Goal: Transaction & Acquisition: Obtain resource

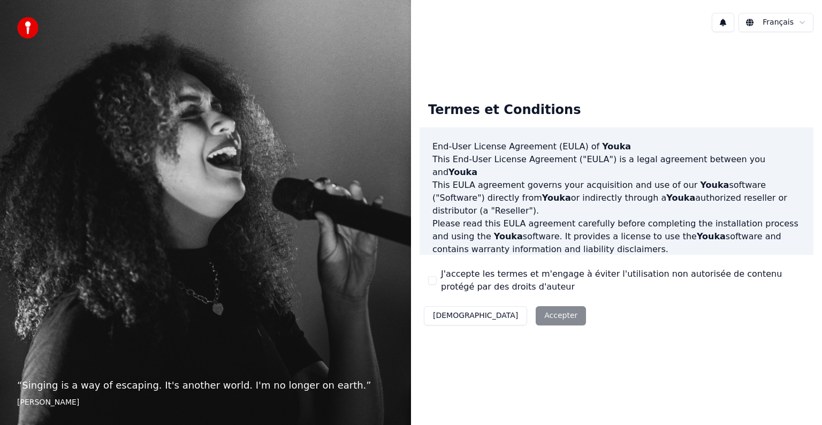
click at [507, 315] on div "Décliner Accepter" at bounding box center [504, 316] width 171 height 28
click at [430, 281] on button "J'accepte les termes et m'engage à éviter l'utilisation non autorisée de conten…" at bounding box center [432, 280] width 9 height 9
click at [513, 326] on div "Décliner Accepter" at bounding box center [504, 316] width 171 height 28
click at [536, 320] on button "Accepter" at bounding box center [561, 315] width 50 height 19
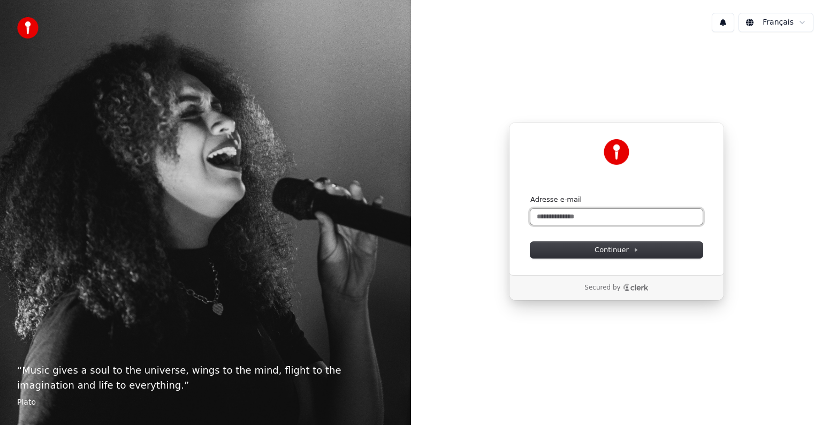
click at [537, 218] on input "Adresse e-mail" at bounding box center [616, 217] width 172 height 16
click at [530, 195] on button "submit" at bounding box center [530, 195] width 0 height 0
type input "**********"
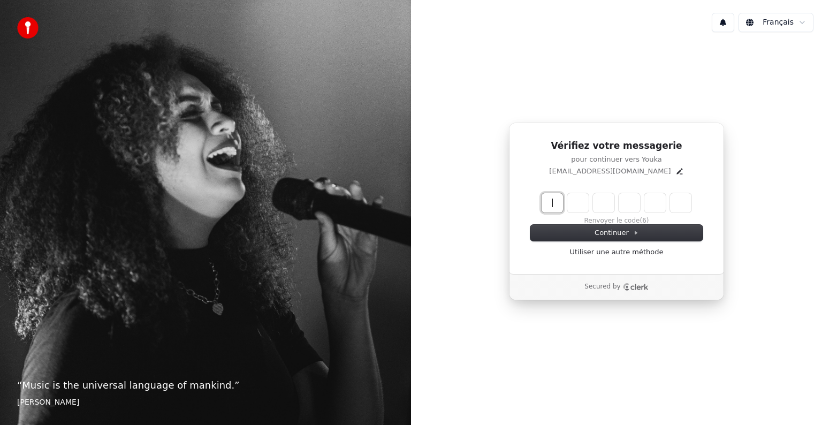
click at [550, 201] on input "Enter verification code" at bounding box center [626, 202] width 171 height 19
type input "******"
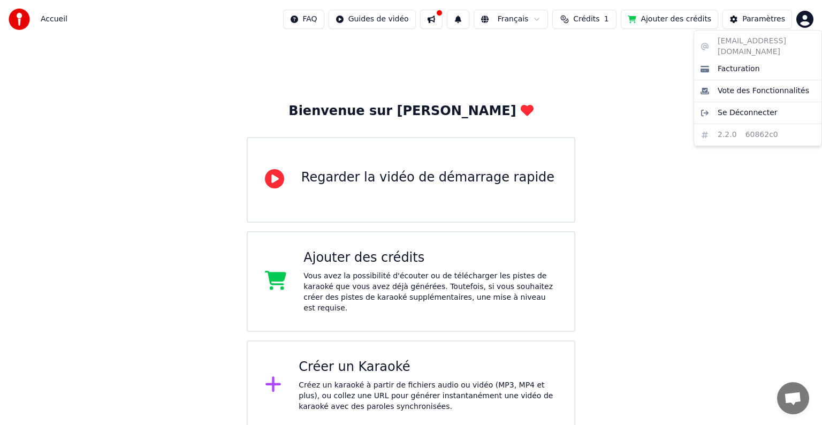
click at [802, 23] on html "Accueil FAQ Guides de vidéo Français Crédits 1 Ajouter des crédits Paramètres B…" at bounding box center [411, 215] width 822 height 430
click at [738, 43] on div "[EMAIL_ADDRESS][DOMAIN_NAME] Facturation Vote des Fonctionnalités Se Déconnecte…" at bounding box center [757, 88] width 128 height 116
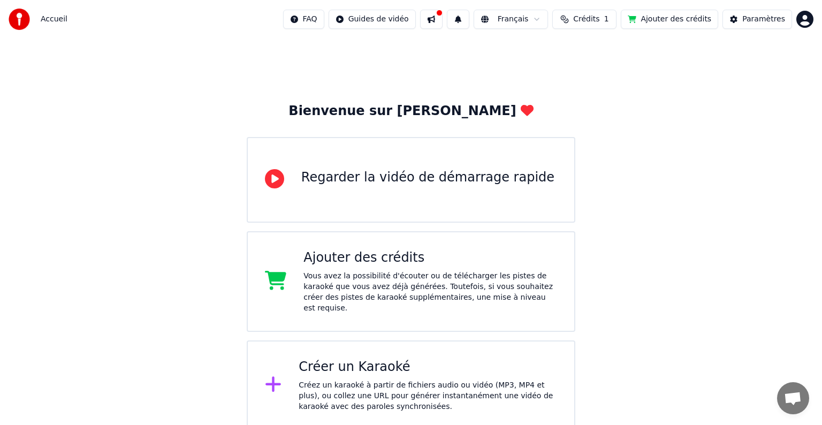
click at [632, 53] on html "Accueil FAQ Guides de vidéo Français Crédits 1 Ajouter des crédits Paramètres B…" at bounding box center [411, 215] width 822 height 430
click at [442, 24] on button at bounding box center [431, 19] width 22 height 19
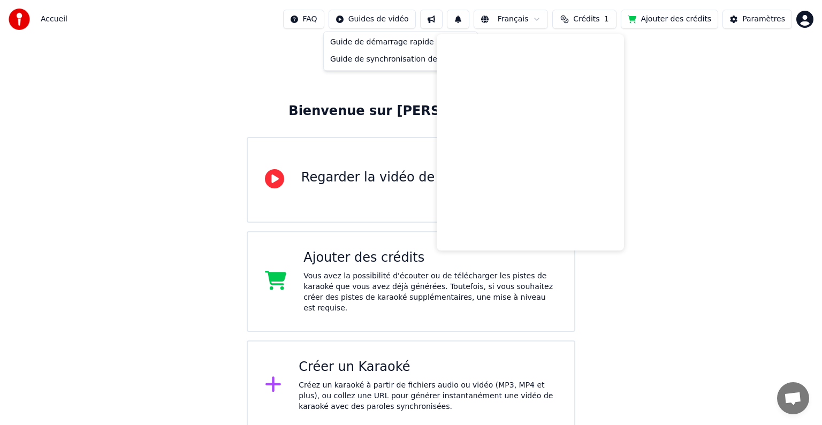
click at [414, 21] on html "Accueil FAQ Guides de vidéo Français Crédits 1 Ajouter des crédits Paramètres B…" at bounding box center [411, 215] width 822 height 430
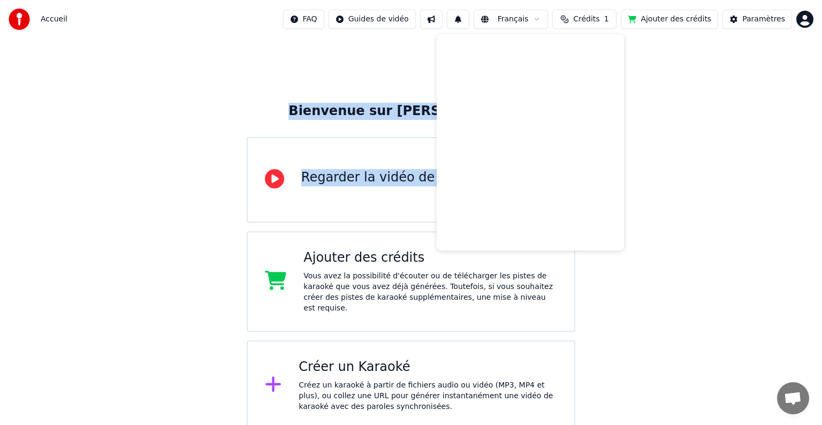
drag, startPoint x: 689, startPoint y: 115, endPoint x: 587, endPoint y: 25, distance: 135.7
click at [587, 25] on html "Accueil FAQ Guides de vidéo Français Crédits 1 Ajouter des crédits Paramètres B…" at bounding box center [411, 215] width 822 height 430
click at [587, 25] on button "Crédits 1" at bounding box center [584, 19] width 64 height 19
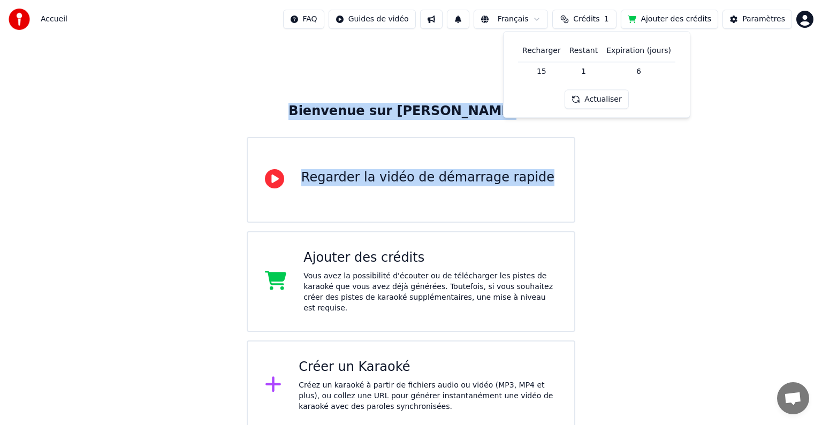
click at [594, 100] on button "Actualiser" at bounding box center [596, 99] width 64 height 19
click at [660, 199] on div "Bienvenue sur Youka Regarder la vidéo de démarrage rapide Ajouter des crédits V…" at bounding box center [411, 235] width 822 height 392
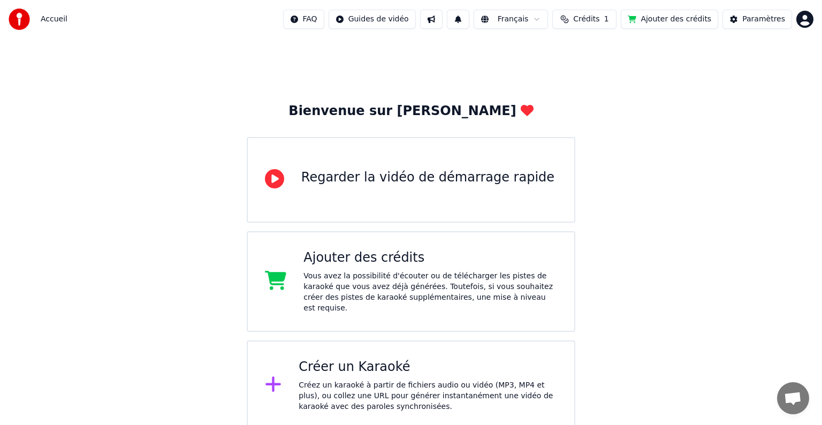
click at [614, 24] on button "Crédits 1" at bounding box center [584, 19] width 64 height 19
click at [671, 19] on button "Ajouter des crédits" at bounding box center [669, 19] width 97 height 19
click at [60, 19] on span "Accueil" at bounding box center [54, 19] width 27 height 11
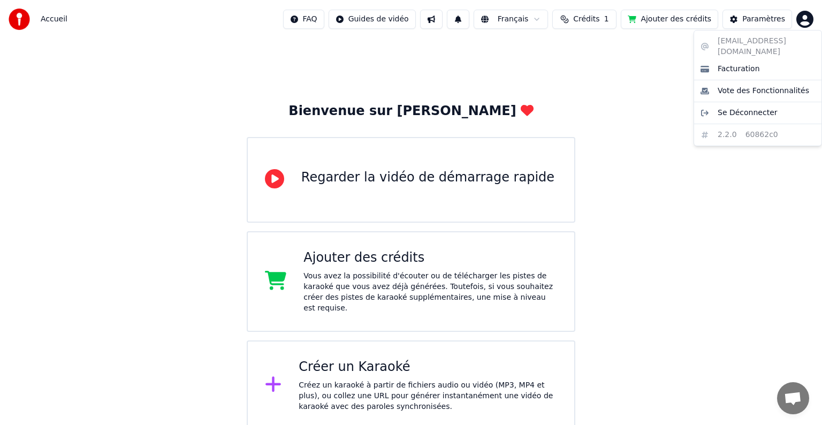
click at [800, 22] on html "Accueil FAQ Guides de vidéo Français Crédits 1 Ajouter des crédits Paramètres B…" at bounding box center [411, 215] width 822 height 430
click at [771, 13] on html "Accueil FAQ Guides de vidéo Français Crédits 1 Ajouter des crédits Paramètres B…" at bounding box center [411, 215] width 822 height 430
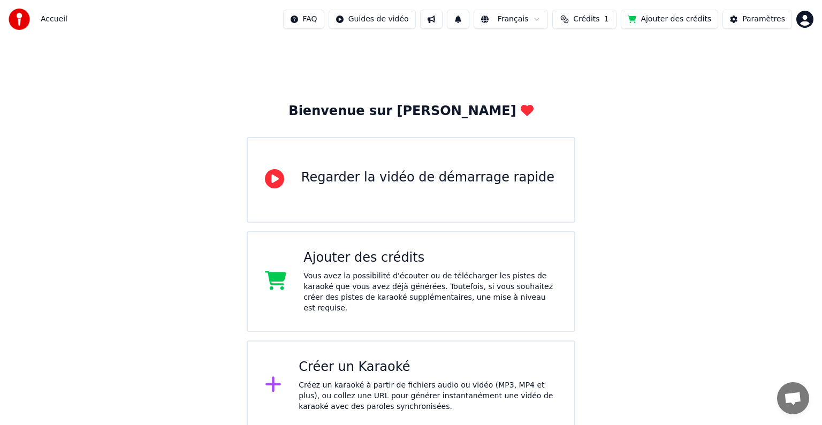
click at [771, 13] on button "Paramètres" at bounding box center [757, 19] width 70 height 19
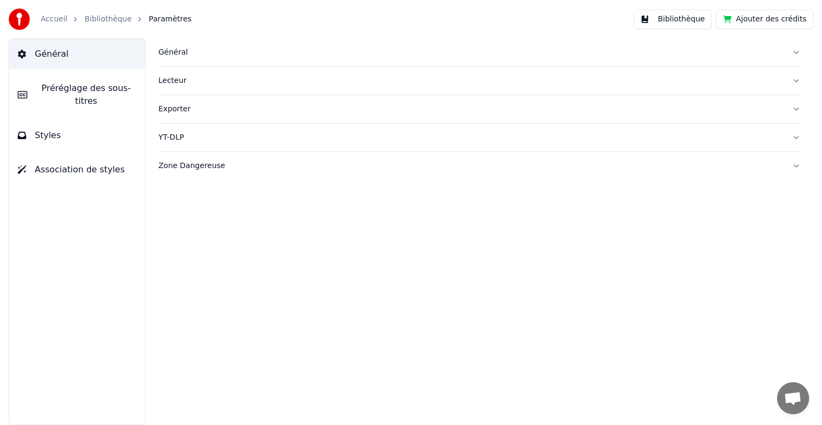
click at [691, 19] on button "Bibliothèque" at bounding box center [672, 19] width 78 height 19
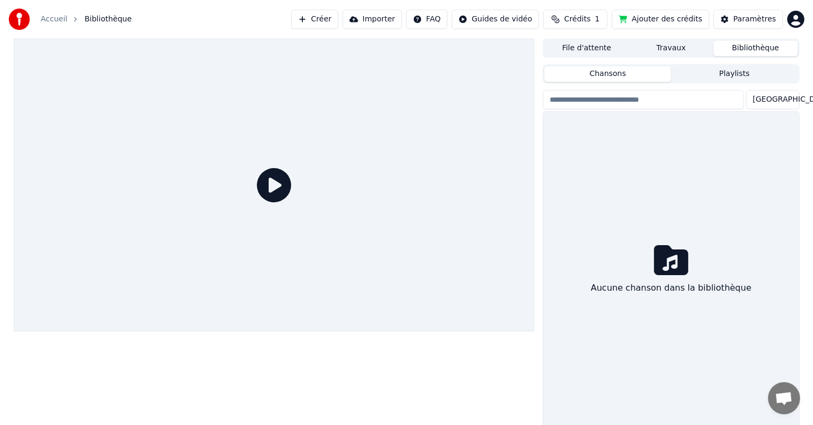
drag, startPoint x: 691, startPoint y: 19, endPoint x: 707, endPoint y: 239, distance: 220.5
click at [707, 239] on div "Accueil Bibliothèque Créer Importer FAQ Guides de vidéo Crédits 1 Ajouter des c…" at bounding box center [406, 212] width 813 height 425
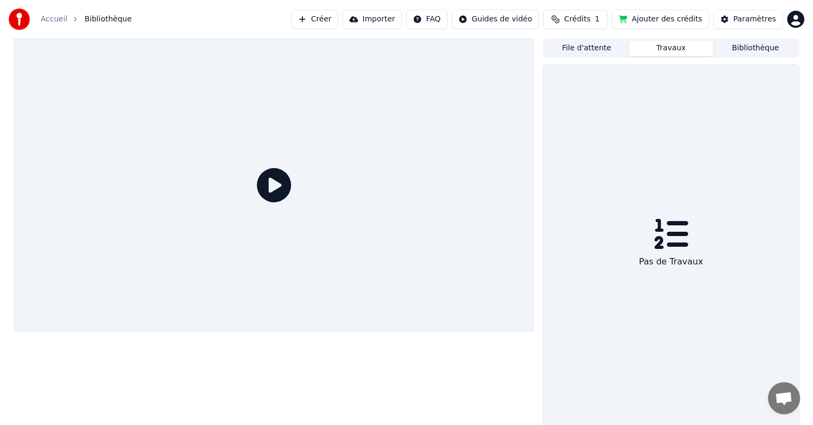
click at [648, 49] on button "Travaux" at bounding box center [671, 49] width 85 height 16
click at [578, 51] on button "File d'attente" at bounding box center [586, 49] width 85 height 16
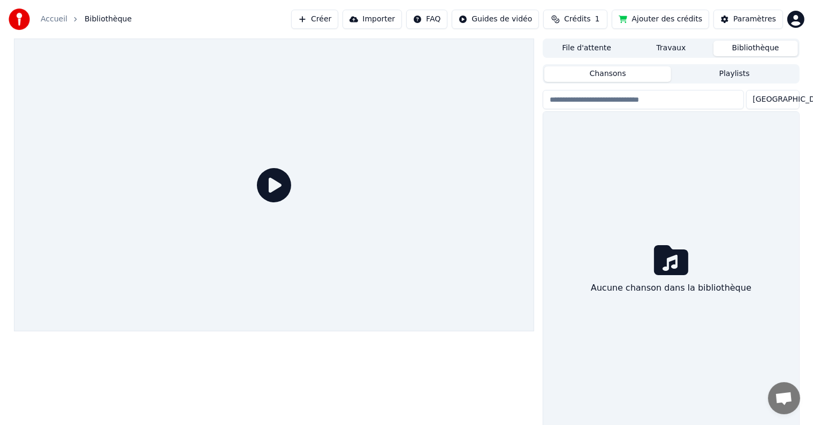
click at [747, 51] on button "Bibliothèque" at bounding box center [755, 49] width 85 height 16
click at [700, 102] on input "search" at bounding box center [642, 99] width 201 height 19
paste input "**********"
type input "**********"
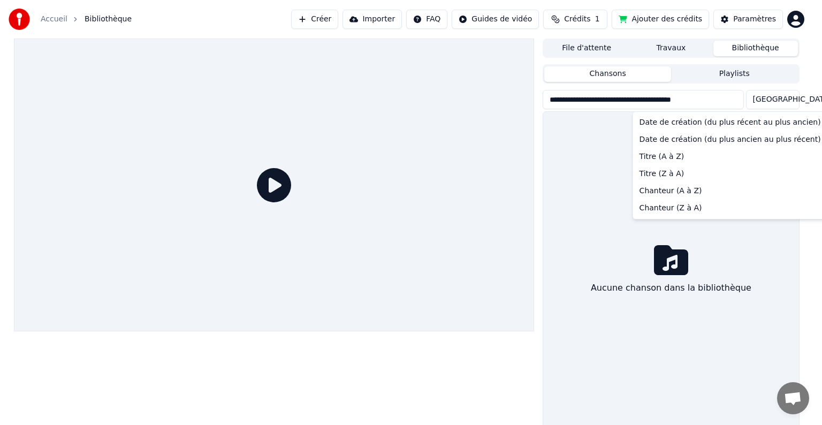
click at [788, 102] on html "**********" at bounding box center [411, 212] width 822 height 425
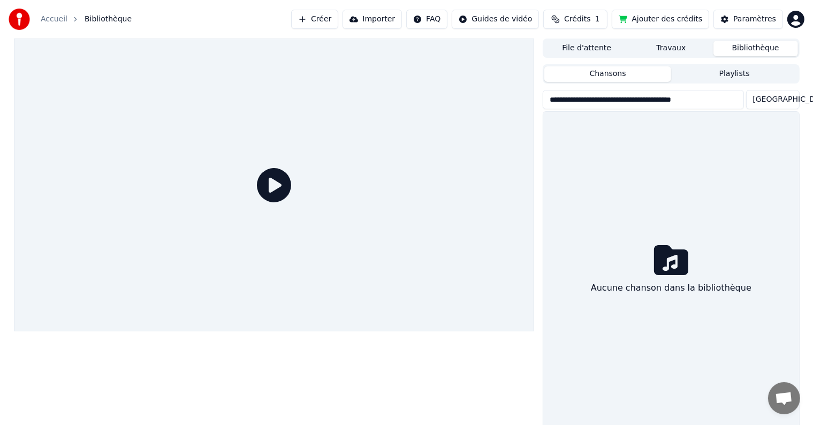
click at [396, 20] on button "Importer" at bounding box center [371, 19] width 59 height 19
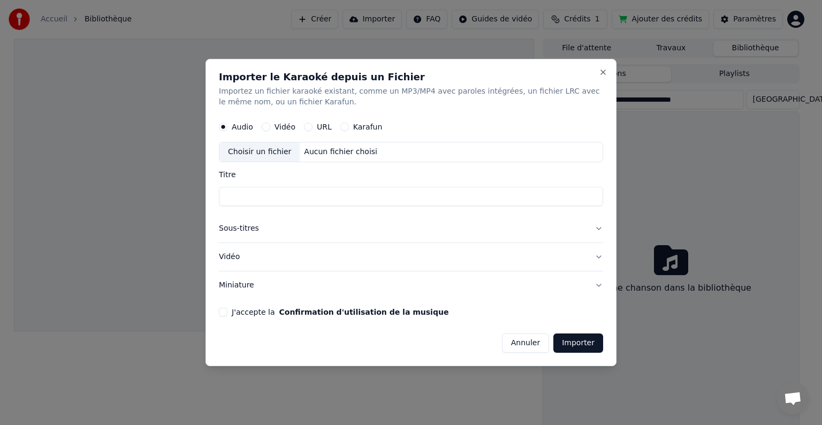
click at [372, 155] on div "Choisir un fichier Aucun fichier choisi" at bounding box center [411, 152] width 384 height 20
click at [267, 130] on button "Vidéo" at bounding box center [266, 127] width 9 height 9
click at [305, 125] on button "URL" at bounding box center [308, 127] width 9 height 9
click at [301, 148] on input "text" at bounding box center [411, 151] width 384 height 21
paste input "**********"
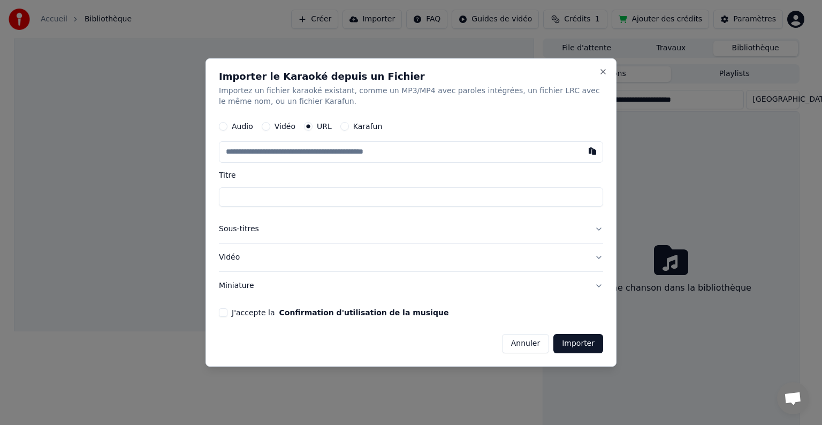
type input "**********"
click at [606, 72] on button "Close" at bounding box center [603, 71] width 9 height 9
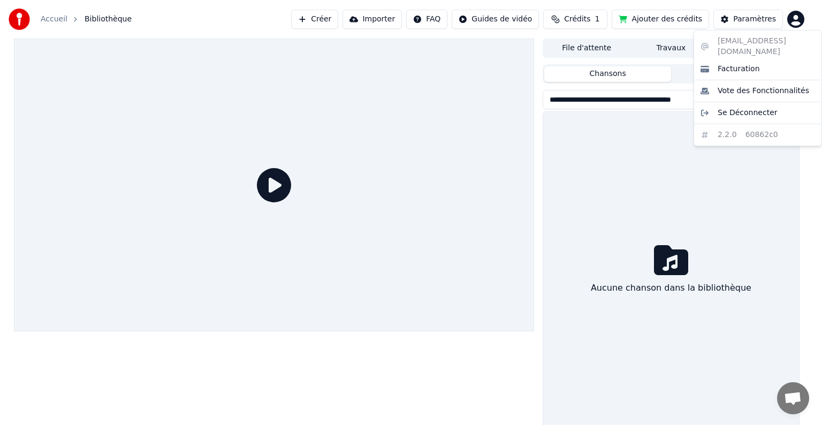
click at [798, 24] on html "**********" at bounding box center [411, 212] width 822 height 425
click at [753, 42] on div "[EMAIL_ADDRESS][DOMAIN_NAME] Facturation Vote des Fonctionnalités Se Déconnecte…" at bounding box center [757, 88] width 128 height 116
drag, startPoint x: 753, startPoint y: 42, endPoint x: 747, endPoint y: 81, distance: 39.0
click at [747, 81] on div "[EMAIL_ADDRESS][DOMAIN_NAME] Facturation Vote des Fonctionnalités Se Déconnecte…" at bounding box center [757, 88] width 128 height 116
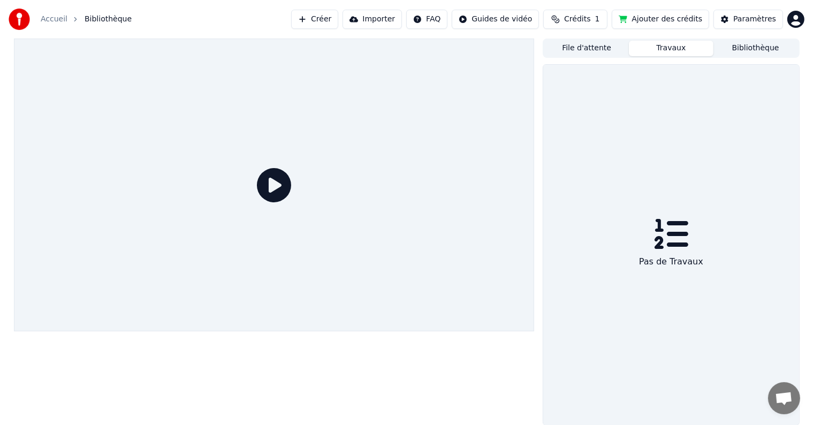
click at [678, 48] on button "Travaux" at bounding box center [671, 49] width 85 height 16
click at [402, 19] on button "Importer" at bounding box center [371, 19] width 59 height 19
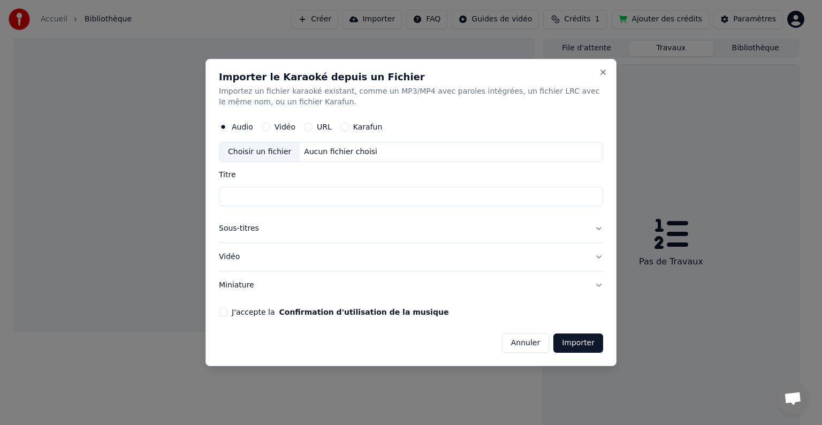
click at [327, 133] on div "Audio Vidéo URL Karafun" at bounding box center [411, 126] width 384 height 21
click at [324, 128] on label "URL" at bounding box center [324, 126] width 15 height 7
click at [312, 128] on button "URL" at bounding box center [308, 127] width 9 height 9
click at [271, 148] on input "text" at bounding box center [411, 151] width 384 height 21
paste input "**********"
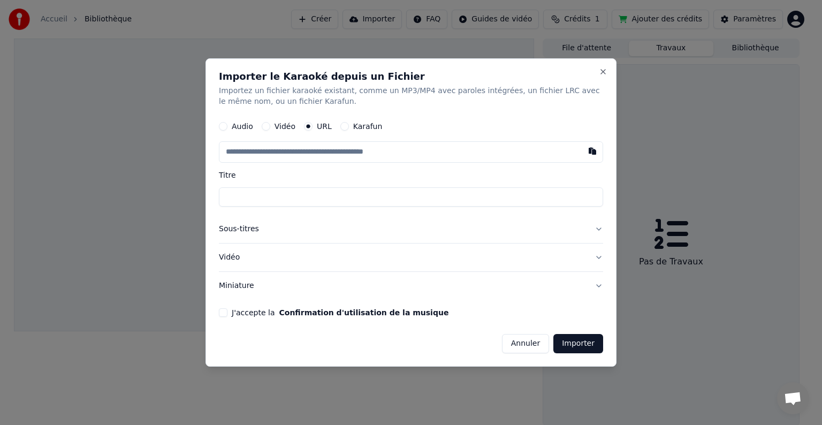
type input "**********"
click at [271, 148] on input "text" at bounding box center [411, 151] width 384 height 21
paste input "**********"
type input "**********"
click at [588, 345] on button "Importer" at bounding box center [578, 343] width 50 height 19
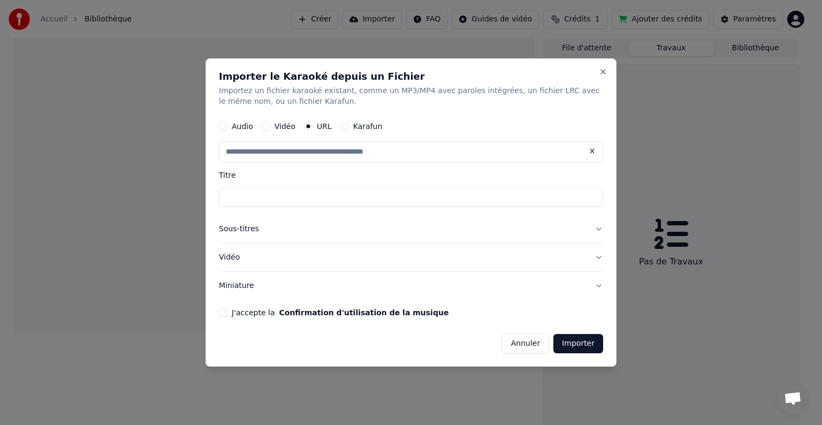
type input "**********"
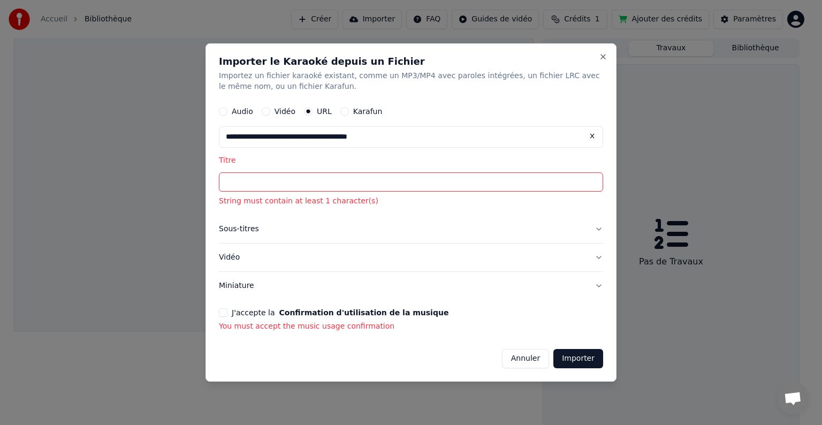
click at [454, 186] on input "Titre" at bounding box center [411, 181] width 384 height 19
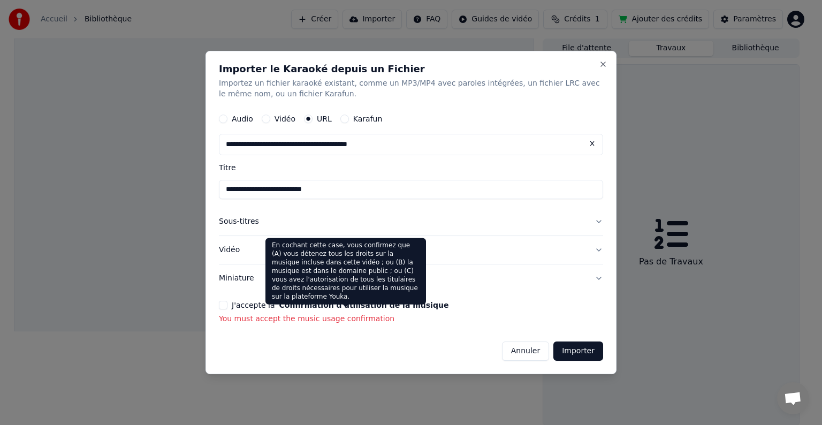
type input "**********"
click at [279, 303] on button "Confirmation d'utilisation de la musique" at bounding box center [364, 304] width 170 height 7
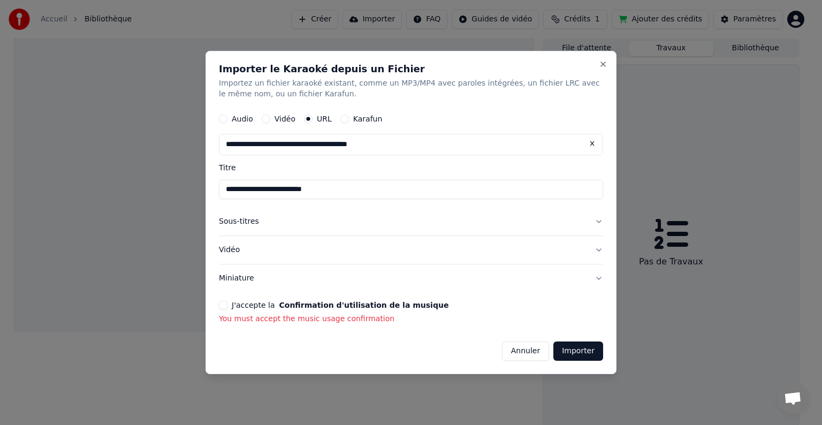
click at [224, 307] on button "J'accepte la Confirmation d'utilisation de la musique" at bounding box center [223, 305] width 9 height 9
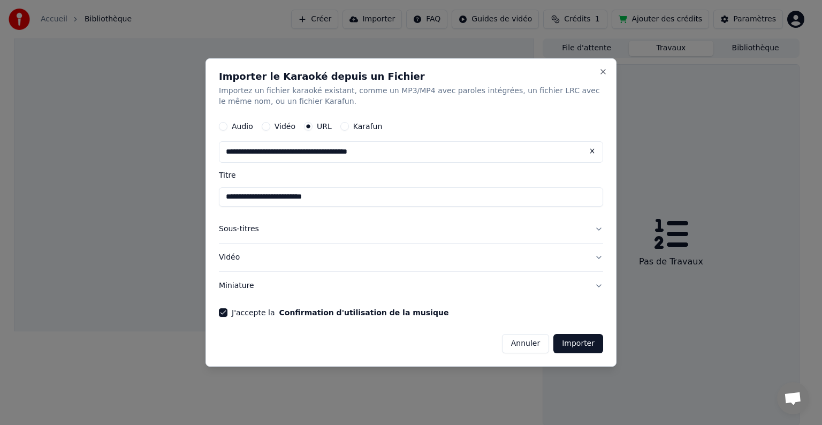
click at [588, 343] on button "Importer" at bounding box center [578, 343] width 50 height 19
click at [578, 343] on button "Importer" at bounding box center [578, 343] width 50 height 19
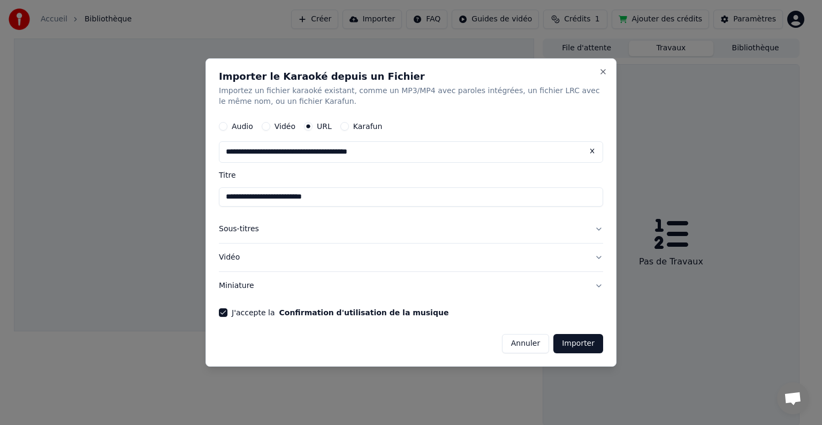
click at [584, 345] on button "Importer" at bounding box center [578, 343] width 50 height 19
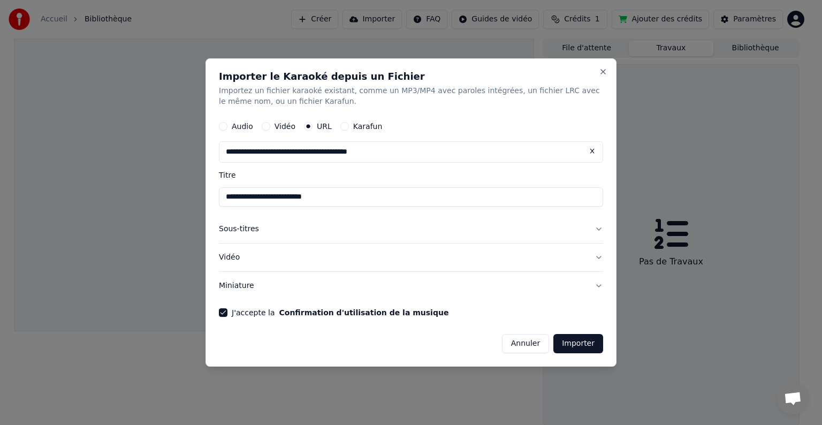
click at [584, 345] on button "Importer" at bounding box center [578, 343] width 50 height 19
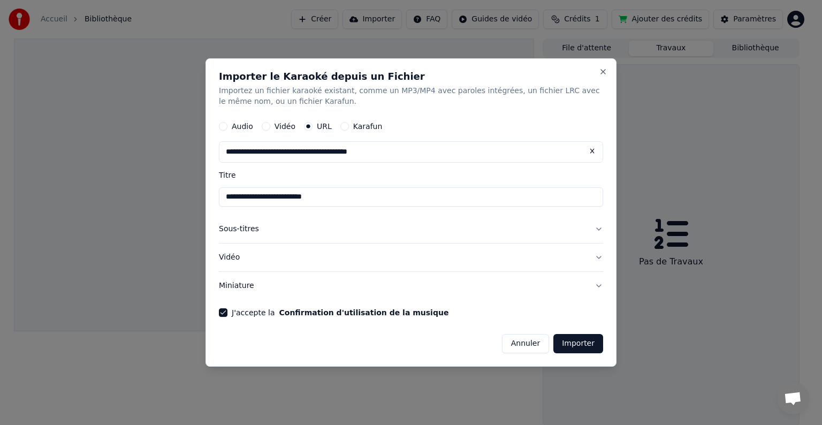
click at [584, 345] on button "Importer" at bounding box center [578, 343] width 50 height 19
click at [422, 259] on button "Vidéo" at bounding box center [411, 257] width 384 height 28
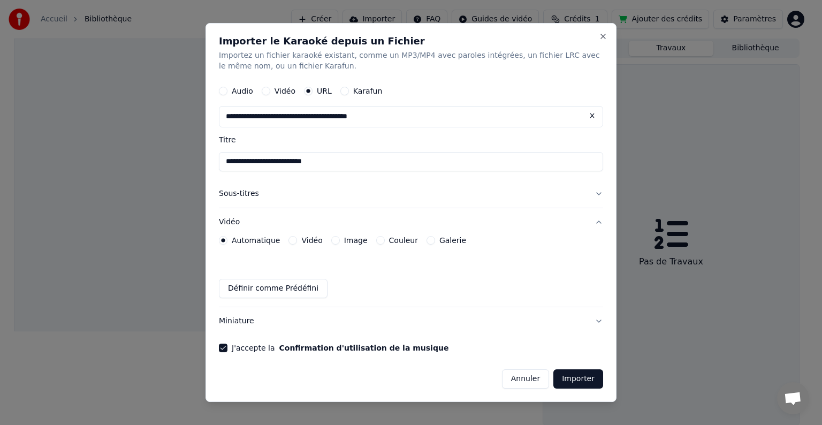
click at [297, 319] on button "Miniature" at bounding box center [411, 321] width 384 height 28
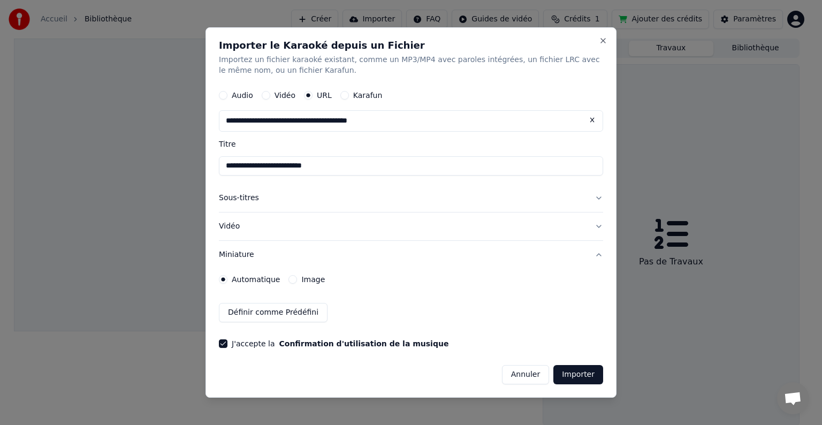
click at [572, 372] on button "Importer" at bounding box center [578, 374] width 50 height 19
click at [604, 40] on button "Close" at bounding box center [603, 40] width 9 height 9
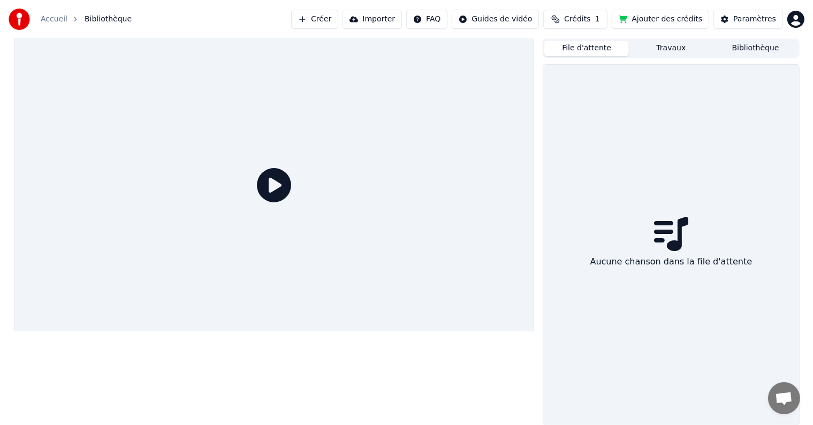
click at [606, 47] on button "File d'attente" at bounding box center [586, 49] width 85 height 16
click at [669, 48] on button "Travaux" at bounding box center [671, 49] width 85 height 16
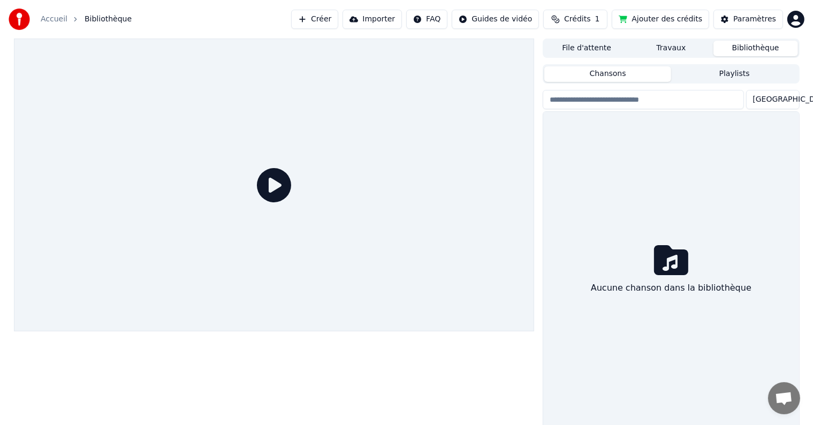
click at [748, 46] on button "Bibliothèque" at bounding box center [755, 49] width 85 height 16
click at [750, 236] on div "Aucune chanson dans la bibliothèque" at bounding box center [670, 271] width 255 height 318
click at [397, 18] on button "Importer" at bounding box center [371, 19] width 59 height 19
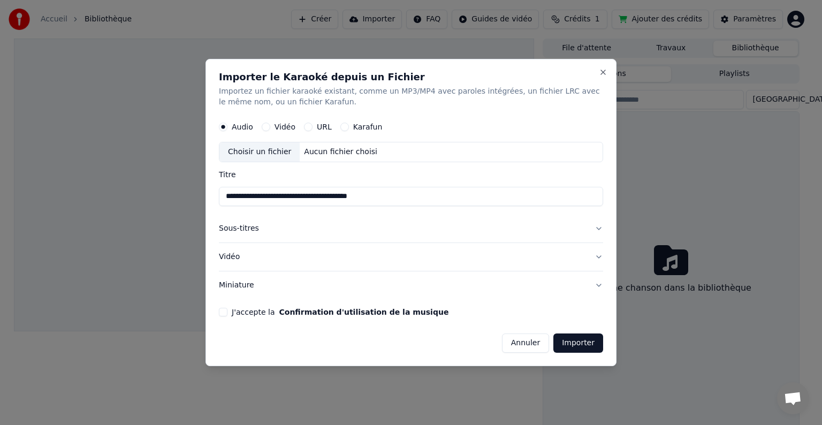
type input "**********"
click at [441, 251] on button "Vidéo" at bounding box center [411, 257] width 384 height 28
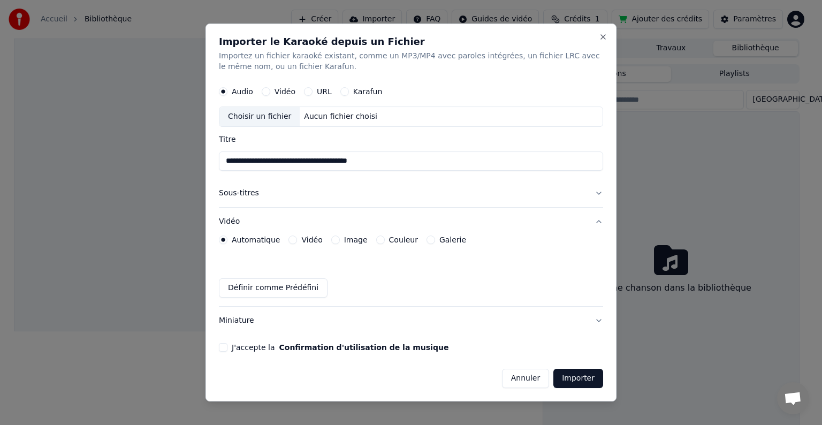
click at [370, 124] on div "Choisir un fichier Aucun fichier choisi" at bounding box center [411, 116] width 384 height 20
click at [310, 96] on div "Audio Vidéo URL Karafun" at bounding box center [411, 91] width 384 height 21
click at [319, 93] on label "URL" at bounding box center [324, 91] width 15 height 7
click at [312, 93] on button "URL" at bounding box center [308, 91] width 9 height 9
click at [319, 113] on input "text" at bounding box center [411, 116] width 384 height 21
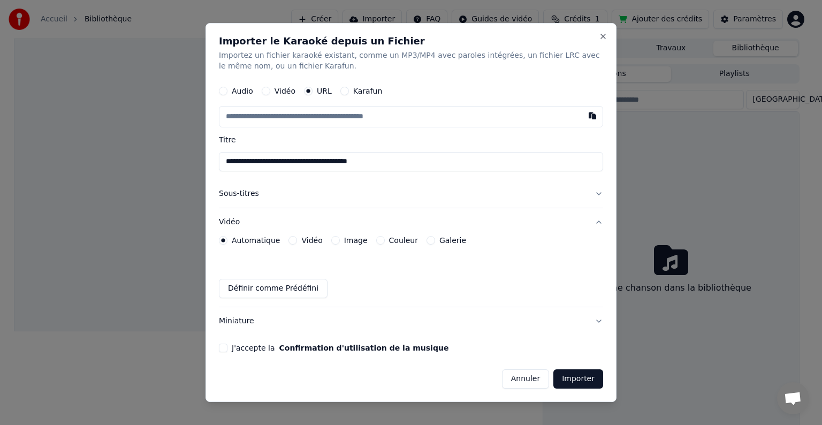
paste input "**********"
type input "**********"
drag, startPoint x: 398, startPoint y: 163, endPoint x: 120, endPoint y: 174, distance: 277.9
click at [120, 174] on body "**********" at bounding box center [406, 212] width 813 height 425
type input "*********"
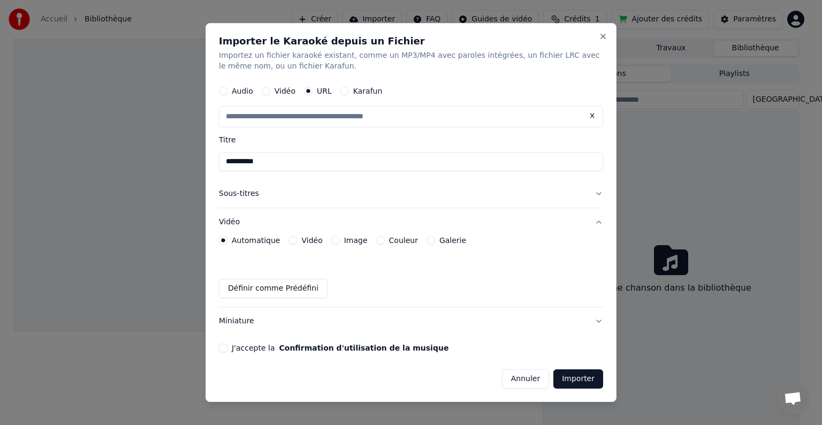
click at [580, 385] on button "Importer" at bounding box center [578, 378] width 50 height 19
type input "**********"
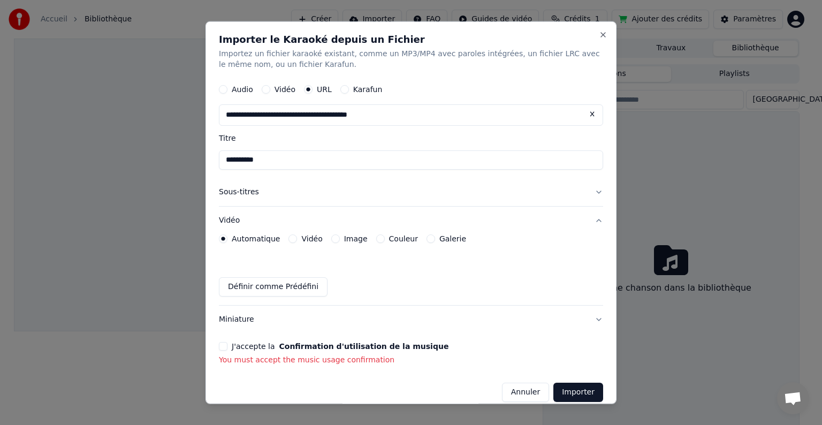
click at [223, 349] on button "J'accepte la Confirmation d'utilisation de la musique" at bounding box center [223, 346] width 9 height 9
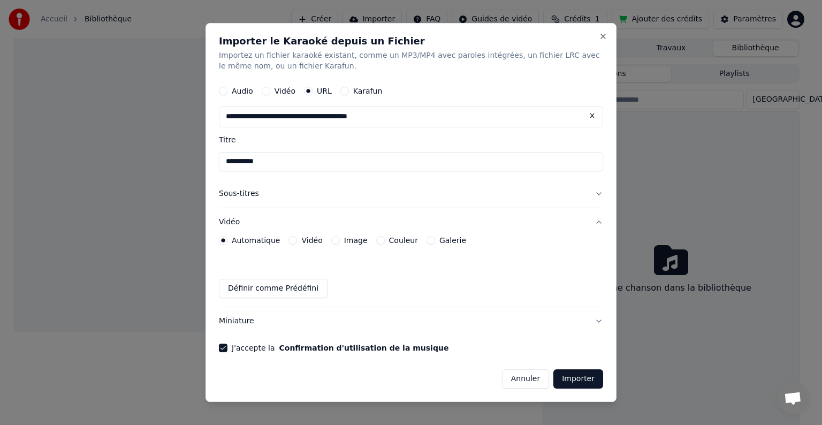
click at [578, 374] on button "Importer" at bounding box center [578, 378] width 50 height 19
click at [576, 378] on button "Importer" at bounding box center [578, 378] width 50 height 19
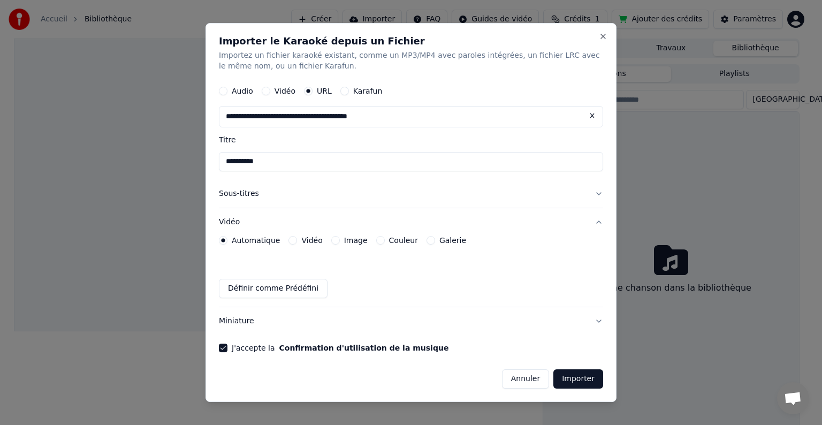
click at [576, 378] on button "Importer" at bounding box center [578, 378] width 50 height 19
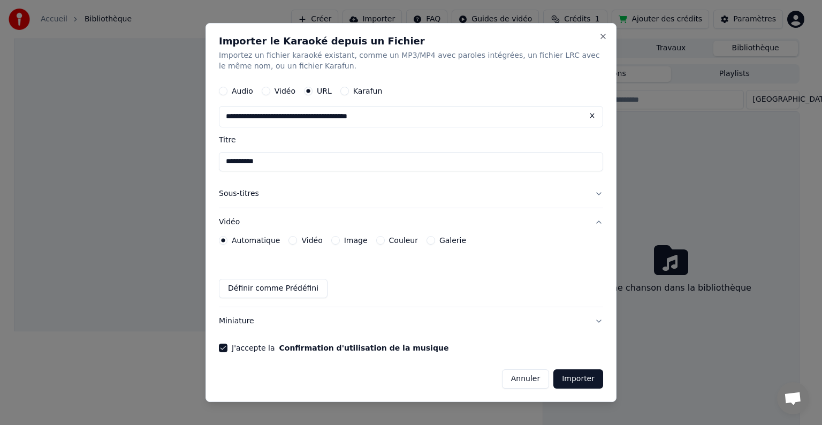
click at [576, 378] on button "Importer" at bounding box center [578, 378] width 50 height 19
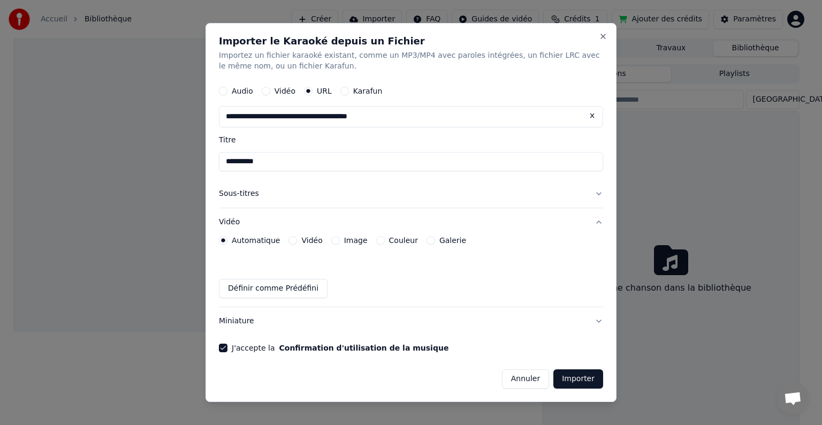
click at [576, 378] on button "Importer" at bounding box center [578, 378] width 50 height 19
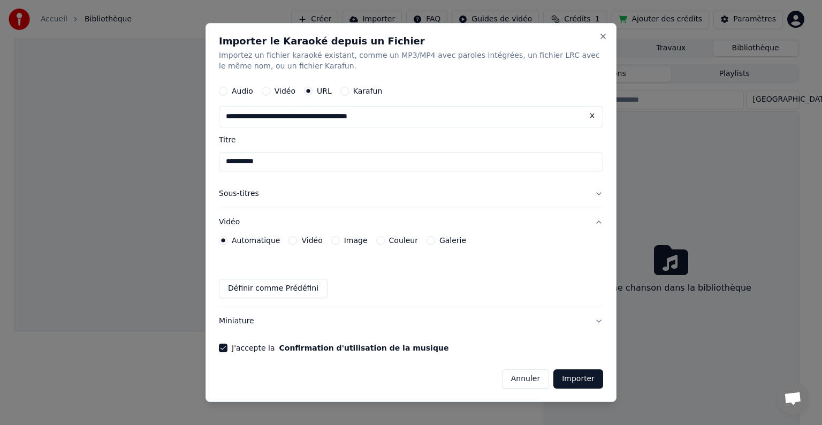
click at [285, 163] on input "*********" at bounding box center [411, 161] width 384 height 19
type input "**********"
click at [280, 88] on label "Vidéo" at bounding box center [284, 90] width 21 height 7
click at [270, 88] on button "Vidéo" at bounding box center [266, 91] width 9 height 9
click at [267, 118] on div "Choisir un fichier" at bounding box center [259, 116] width 80 height 19
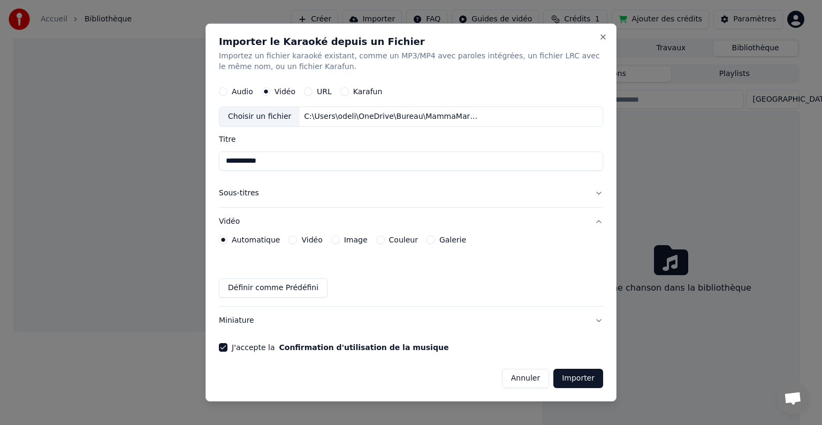
click at [569, 374] on button "Importer" at bounding box center [578, 378] width 50 height 19
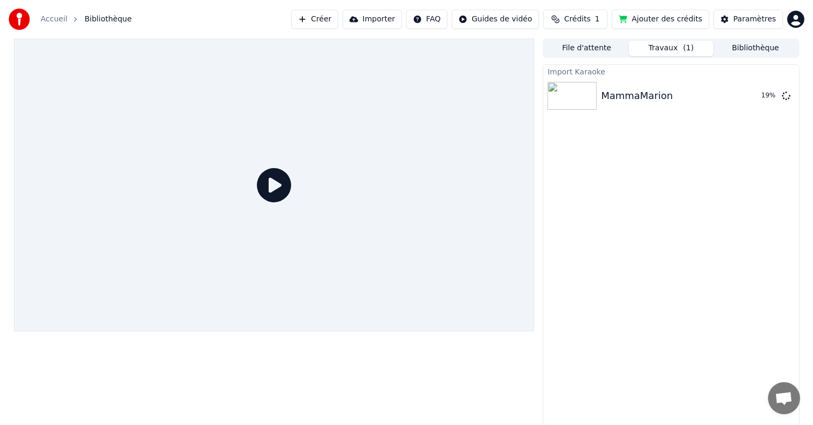
click at [601, 27] on button "Crédits 1" at bounding box center [575, 19] width 64 height 19
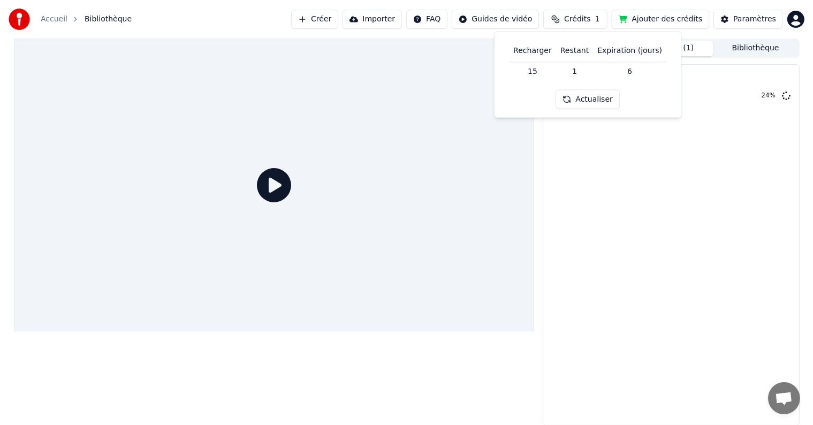
click at [693, 221] on div "Import Karaoke MammaMarion 24 %" at bounding box center [670, 244] width 256 height 361
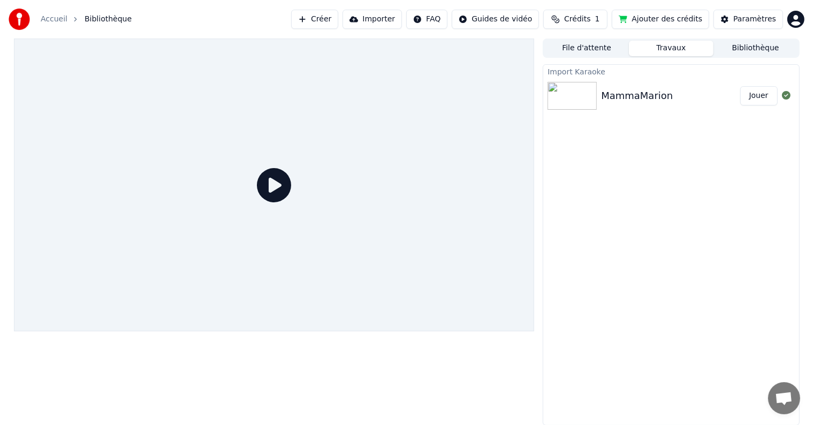
click at [768, 90] on button "Jouer" at bounding box center [758, 95] width 37 height 19
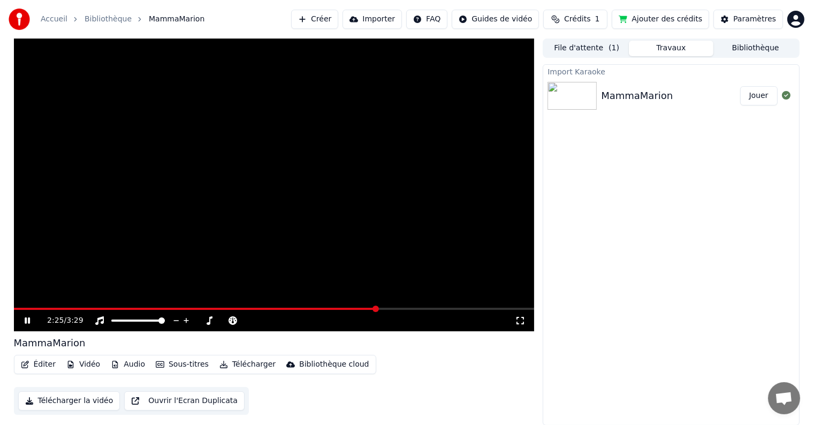
click at [566, 51] on div "File d'attente ( 1 ) Travaux Bibliothèque" at bounding box center [670, 48] width 256 height 19
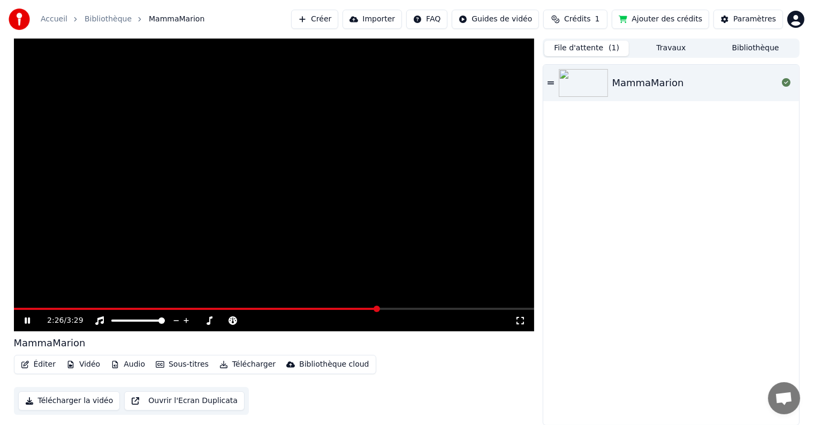
click at [566, 51] on button "File d'attente ( 1 )" at bounding box center [586, 49] width 85 height 16
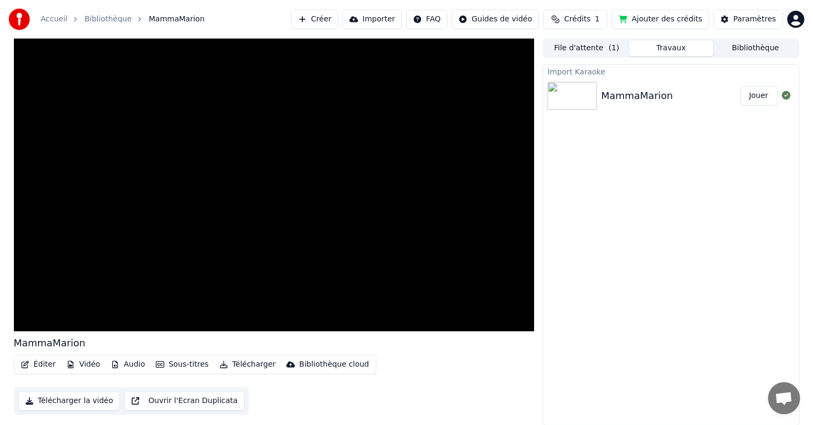
click at [661, 47] on button "Travaux" at bounding box center [671, 49] width 85 height 16
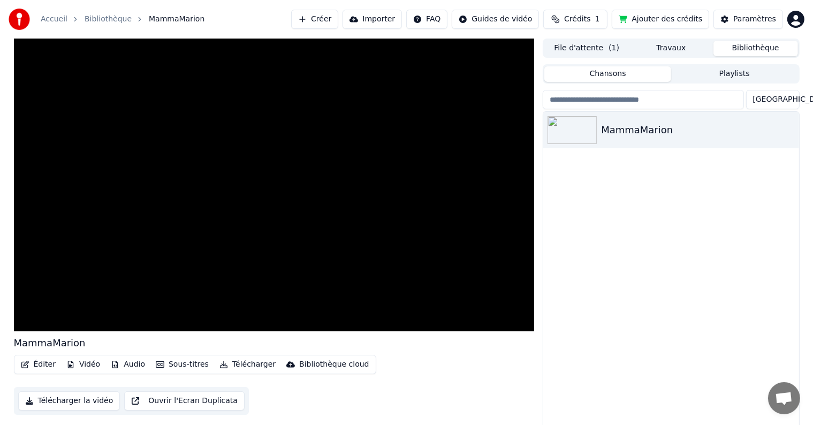
click at [763, 45] on button "Bibliothèque" at bounding box center [755, 49] width 85 height 16
click at [698, 121] on div "MammaMarion" at bounding box center [670, 130] width 255 height 36
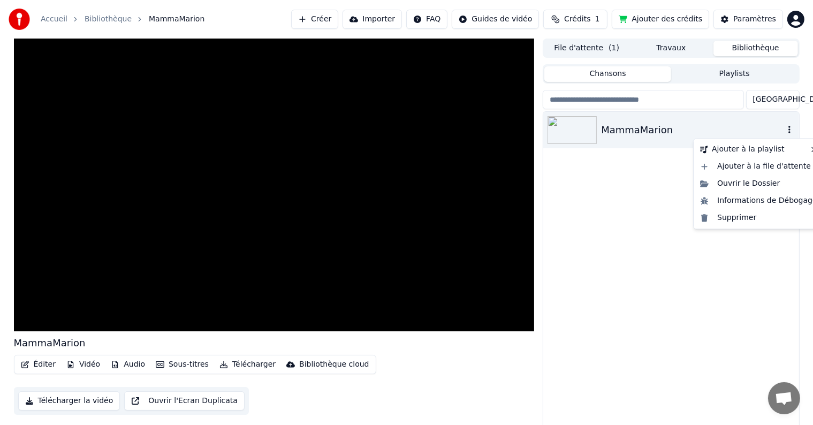
click at [789, 131] on icon "button" at bounding box center [789, 129] width 11 height 9
click at [759, 220] on div "Supprimer" at bounding box center [758, 217] width 126 height 17
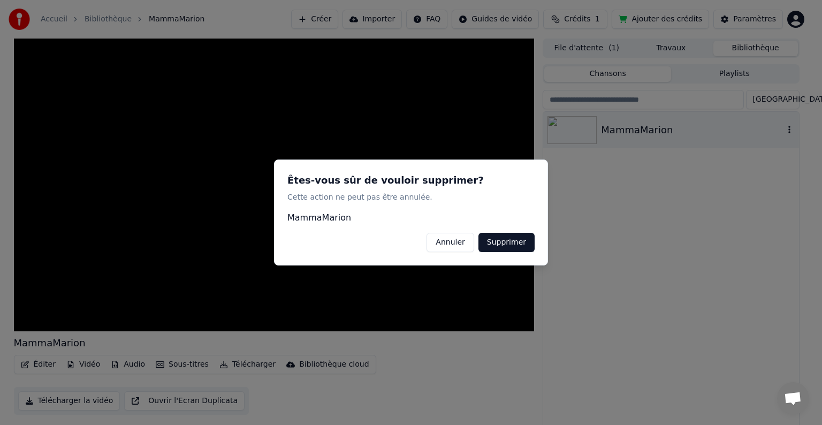
click at [522, 244] on button "Supprimer" at bounding box center [506, 242] width 56 height 19
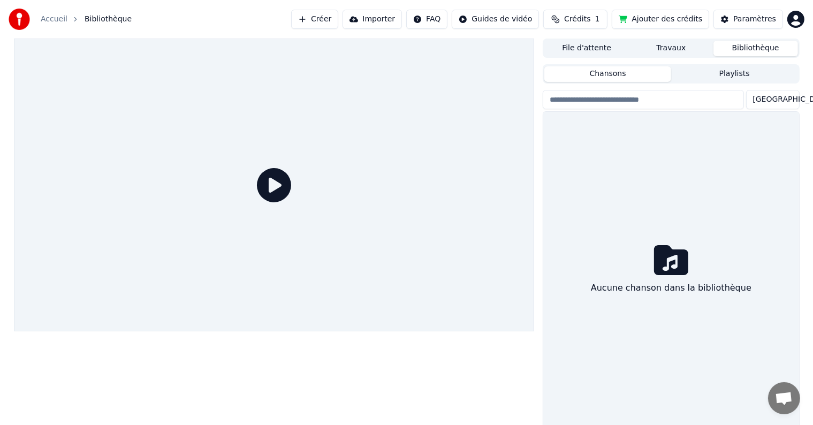
click at [393, 17] on button "Importer" at bounding box center [371, 19] width 59 height 19
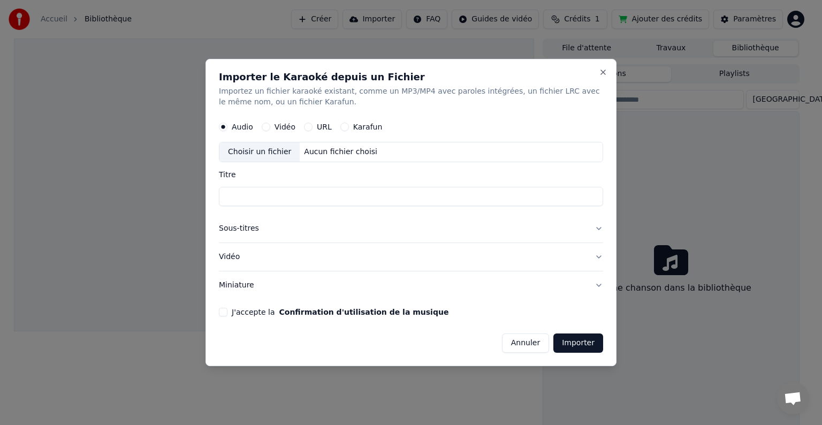
click at [317, 127] on label "URL" at bounding box center [324, 126] width 15 height 7
click at [312, 127] on button "URL" at bounding box center [308, 127] width 9 height 9
click at [321, 148] on input "text" at bounding box center [411, 151] width 384 height 21
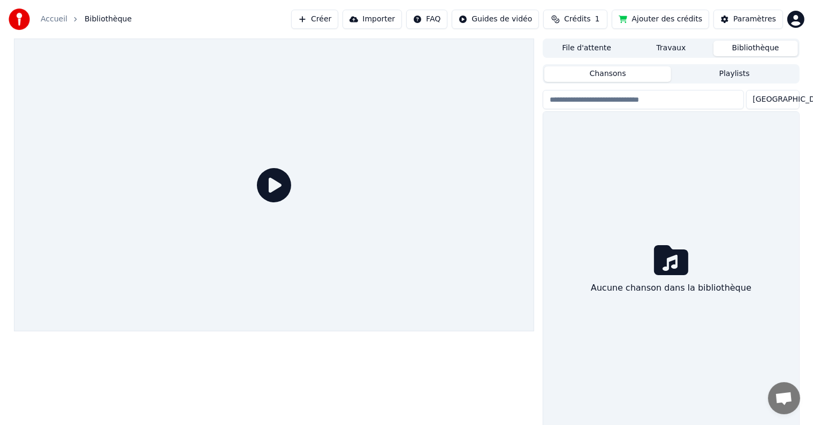
click at [591, 99] on input "search" at bounding box center [642, 99] width 201 height 19
paste input "**********"
type input "**********"
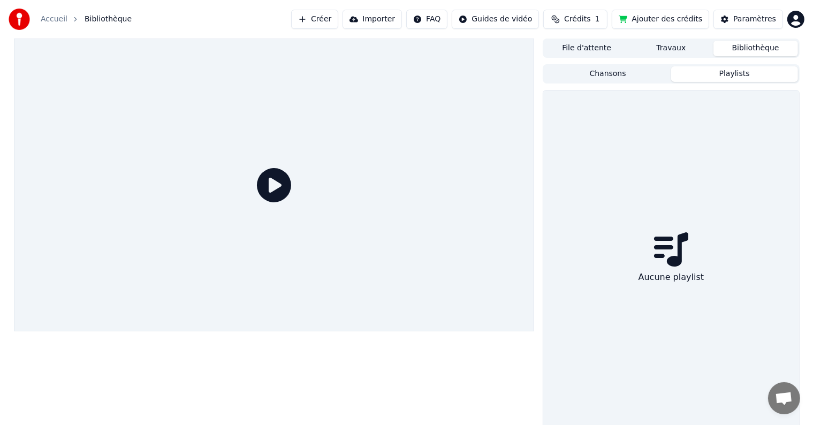
click at [708, 70] on button "Playlists" at bounding box center [734, 74] width 127 height 16
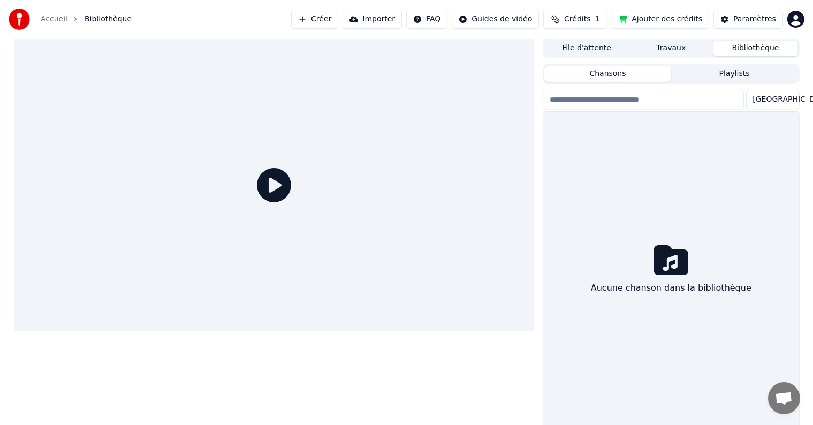
click at [637, 75] on button "Chansons" at bounding box center [607, 74] width 127 height 16
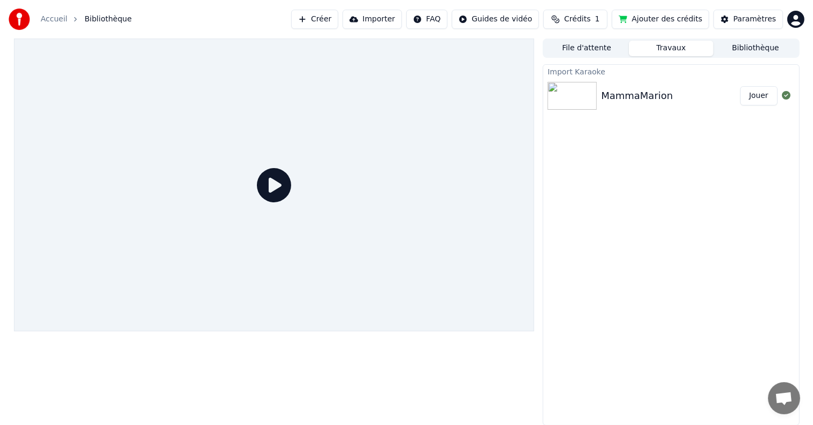
click at [659, 51] on button "Travaux" at bounding box center [671, 49] width 85 height 16
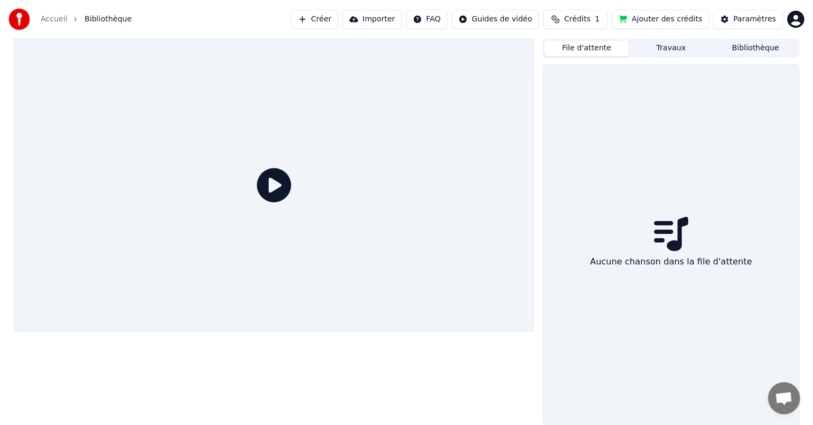
click at [569, 45] on button "File d'attente" at bounding box center [586, 49] width 85 height 16
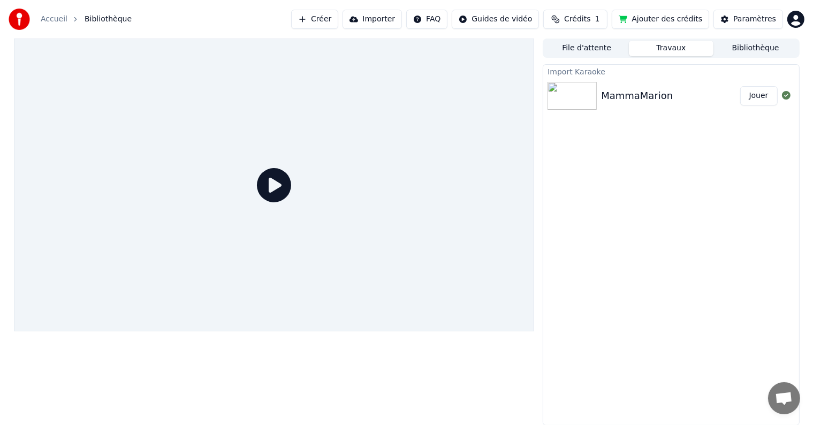
click at [662, 51] on button "Travaux" at bounding box center [671, 49] width 85 height 16
click at [651, 205] on div "Import Karaoke MammaMarion Jouer" at bounding box center [670, 244] width 256 height 361
click at [738, 17] on div "Paramètres" at bounding box center [754, 19] width 43 height 11
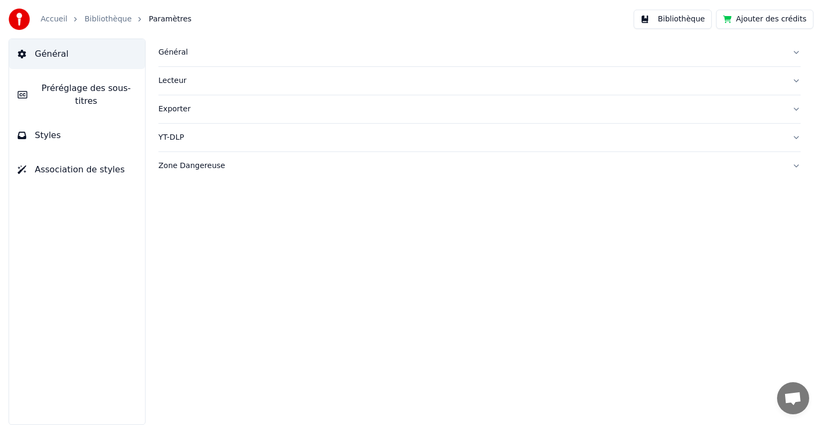
click at [178, 57] on div "Général" at bounding box center [470, 52] width 625 height 11
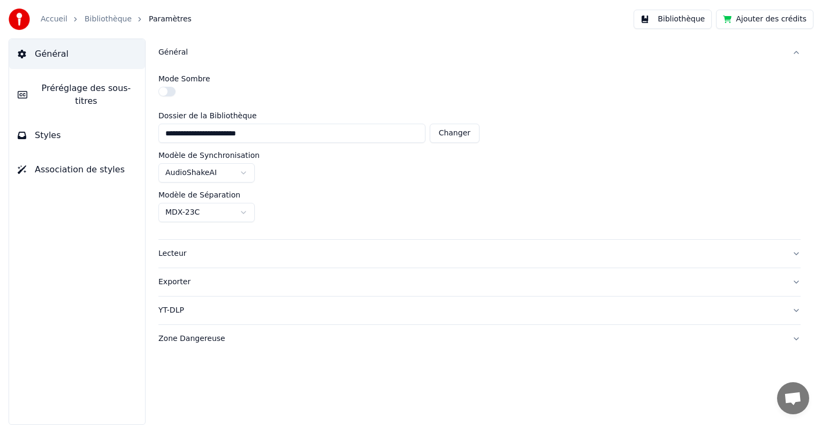
click at [171, 254] on div "Lecteur" at bounding box center [470, 253] width 625 height 11
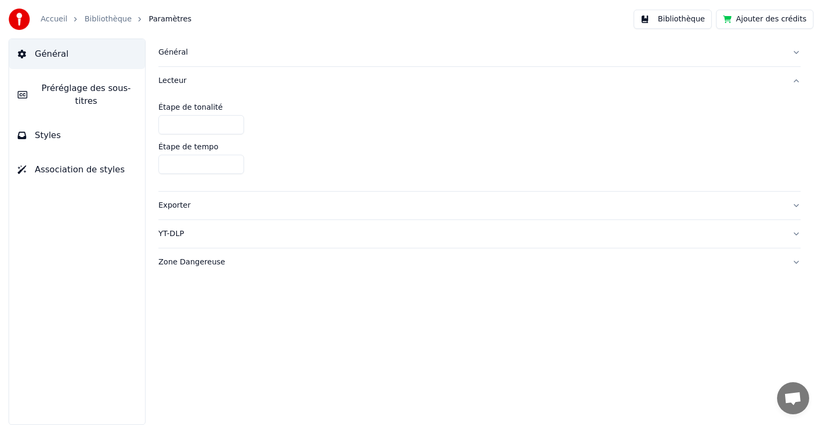
click at [173, 203] on div "Exporter" at bounding box center [470, 205] width 625 height 11
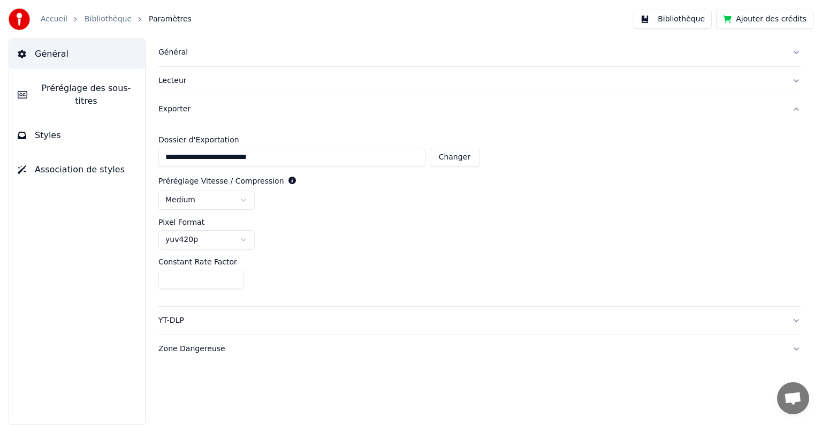
click at [178, 80] on div "Lecteur" at bounding box center [470, 80] width 625 height 11
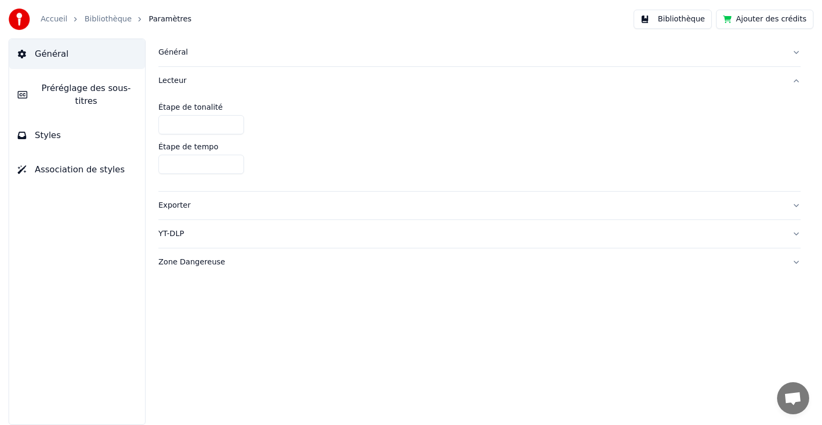
click at [178, 52] on div "Général" at bounding box center [470, 52] width 625 height 11
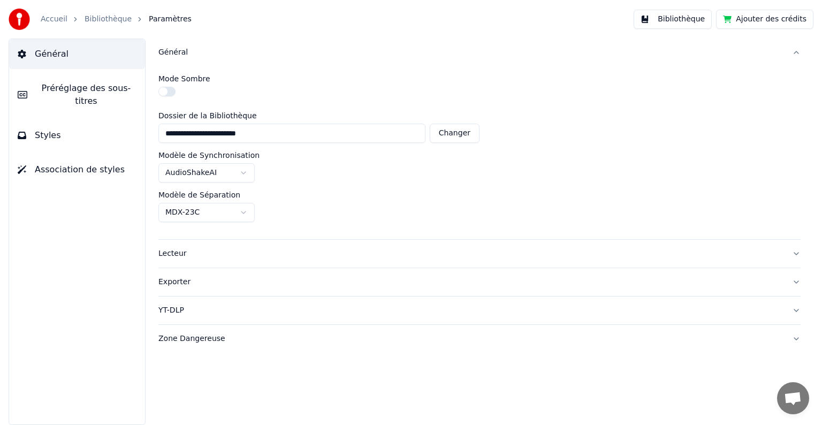
click at [315, 207] on div "MDX-23C" at bounding box center [479, 212] width 642 height 19
click at [276, 133] on input "**********" at bounding box center [291, 133] width 267 height 19
click at [177, 315] on div "YT-DLP" at bounding box center [470, 310] width 625 height 11
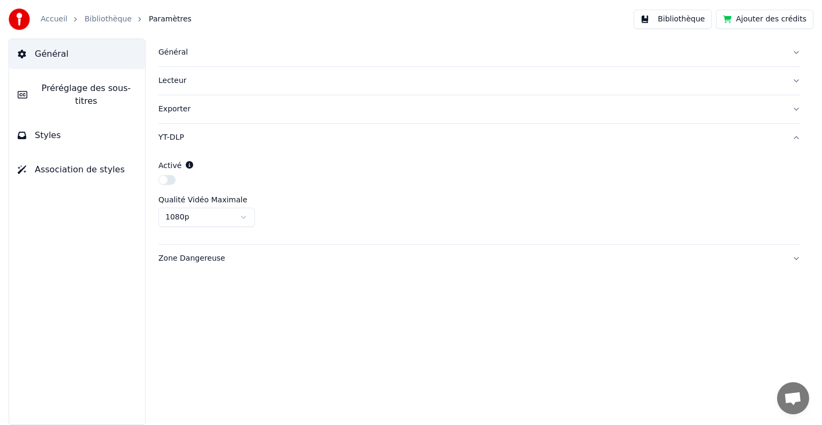
click at [199, 253] on div "Zone Dangereuse" at bounding box center [470, 258] width 625 height 11
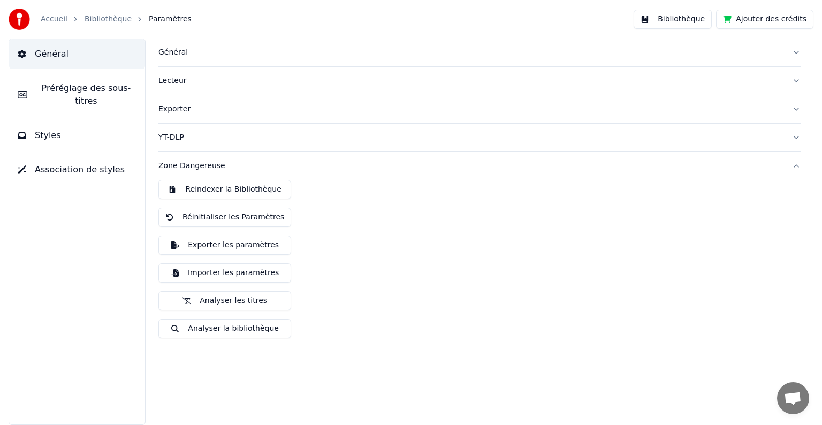
click at [199, 253] on button "Exporter les paramètres" at bounding box center [224, 244] width 133 height 19
click at [677, 15] on button "Bibliothèque" at bounding box center [672, 19] width 78 height 19
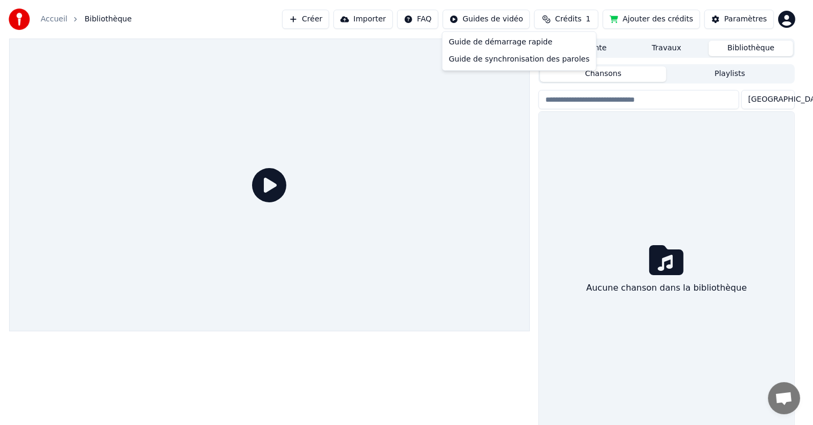
click at [505, 20] on html "Accueil Bibliothèque Créer Importer FAQ Guides de vidéo Crédits 1 Ajouter des c…" at bounding box center [406, 212] width 813 height 425
click at [391, 19] on html "Accueil Bibliothèque Créer Importer FAQ Guides de vidéo Crédits 1 Ajouter des c…" at bounding box center [406, 212] width 813 height 425
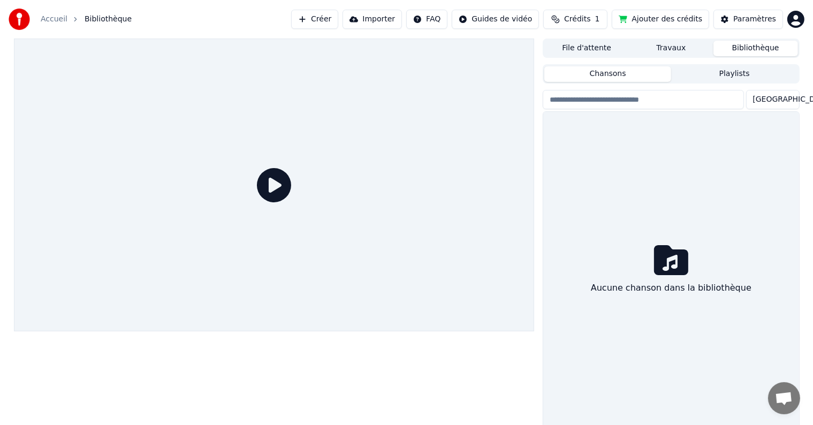
click at [338, 12] on button "Créer" at bounding box center [314, 19] width 47 height 19
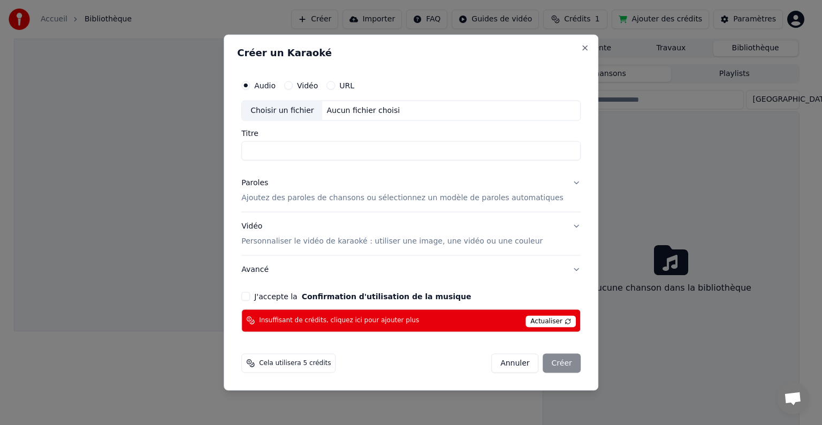
click at [318, 85] on label "Vidéo" at bounding box center [307, 85] width 21 height 7
click at [293, 85] on button "Vidéo" at bounding box center [288, 85] width 9 height 9
click at [335, 84] on button "URL" at bounding box center [330, 85] width 9 height 9
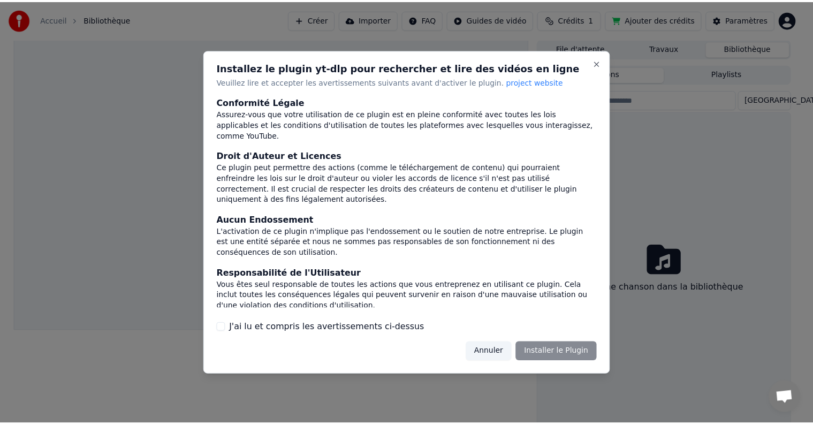
scroll to position [57, 0]
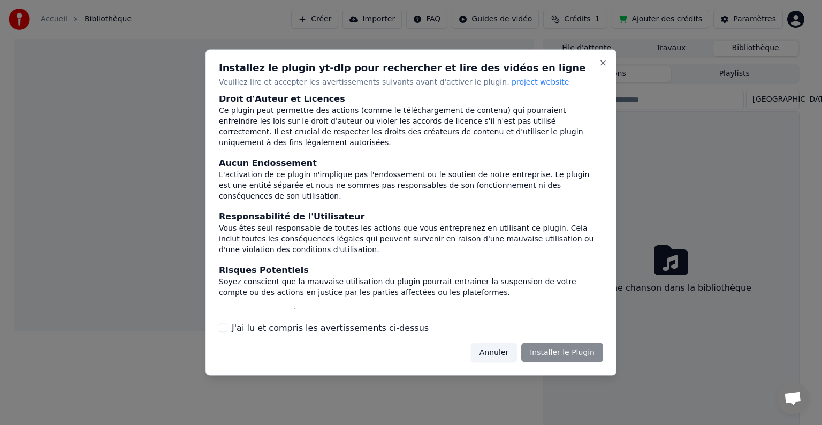
click at [588, 355] on div "Annuler Installer le Plugin" at bounding box center [537, 351] width 132 height 19
click at [220, 326] on button "J'ai lu et compris les avertissements ci-dessus" at bounding box center [223, 327] width 9 height 9
click at [576, 348] on button "Installer le Plugin" at bounding box center [562, 351] width 82 height 19
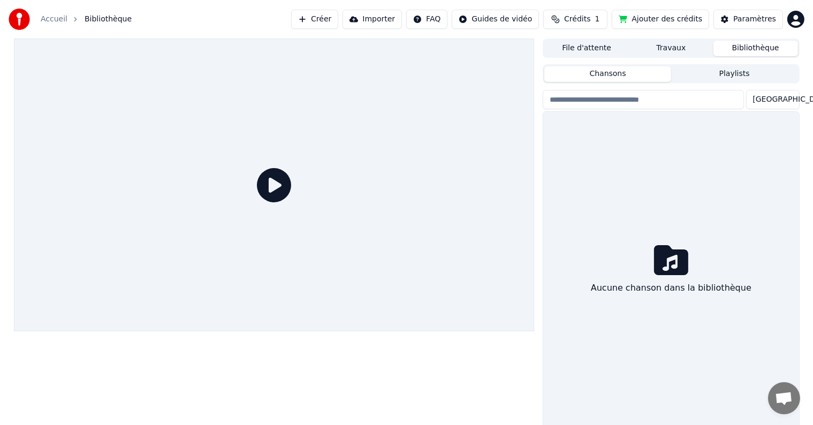
click at [328, 12] on button "Créer" at bounding box center [314, 19] width 47 height 19
click at [402, 23] on button "Importer" at bounding box center [371, 19] width 59 height 19
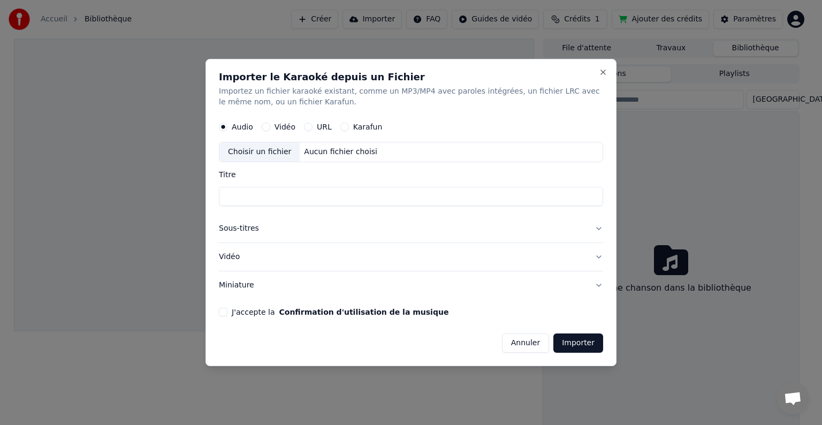
click at [317, 125] on label "URL" at bounding box center [324, 126] width 15 height 7
click at [312, 125] on button "URL" at bounding box center [308, 127] width 9 height 9
click at [317, 155] on input "text" at bounding box center [411, 151] width 384 height 21
paste input "**********"
type input "**********"
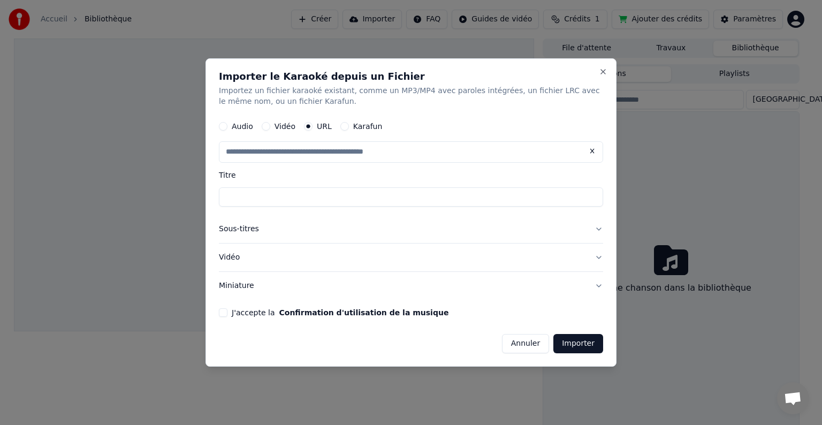
click at [279, 188] on input "Titre" at bounding box center [411, 196] width 384 height 19
click at [315, 152] on input "text" at bounding box center [411, 151] width 384 height 21
paste input "**********"
type input "**********"
click at [309, 191] on input "Titre" at bounding box center [411, 196] width 384 height 19
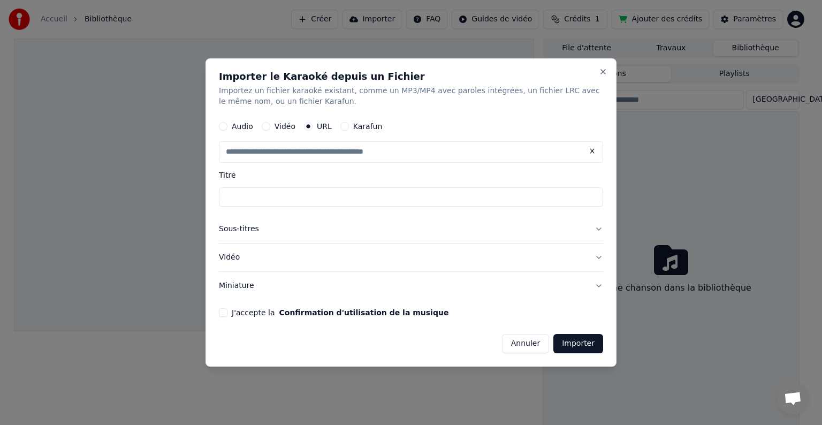
click at [417, 152] on input "text" at bounding box center [411, 151] width 384 height 21
paste input "**********"
type input "**********"
click at [227, 319] on form "Audio Vidéo URL Karafun Titre Sous-titres Vidéo Miniature J'accepte la Confirma…" at bounding box center [411, 235] width 384 height 238
click at [225, 315] on button "J'accepte la Confirmation d'utilisation de la musique" at bounding box center [223, 312] width 9 height 9
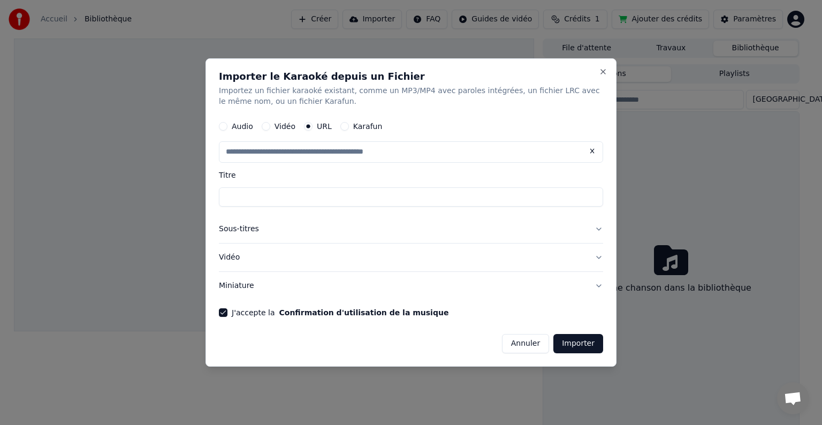
click at [438, 154] on input "text" at bounding box center [411, 151] width 384 height 21
paste input "**********"
type input "**********"
click at [588, 345] on button "Importer" at bounding box center [578, 343] width 50 height 19
type input "**********"
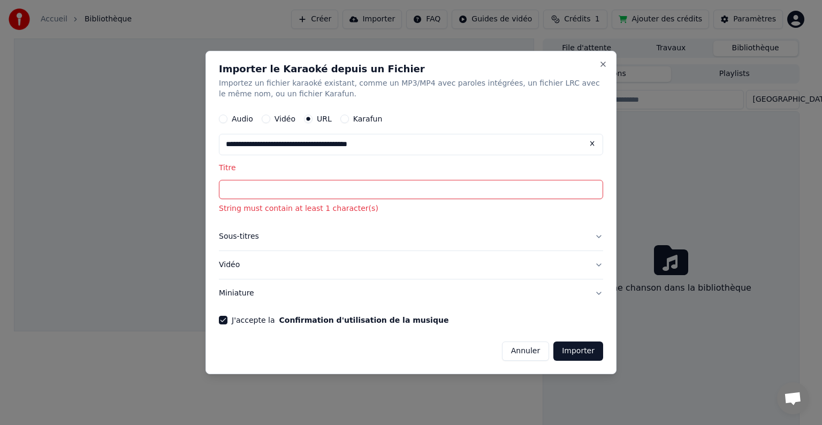
click at [448, 195] on input "Titre" at bounding box center [411, 189] width 384 height 19
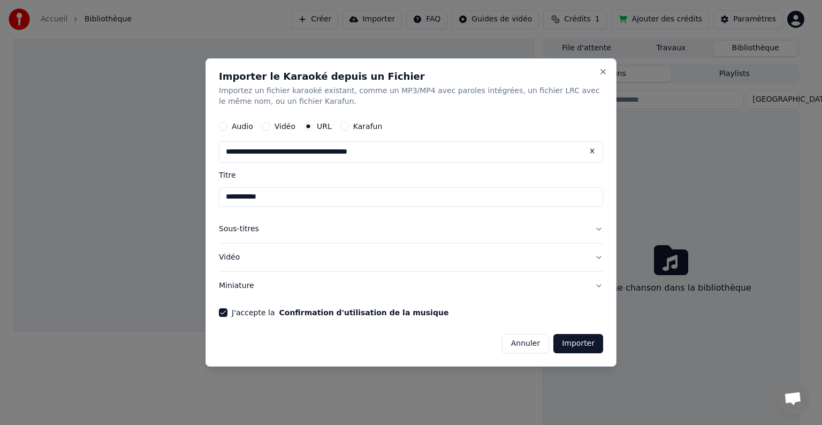
type input "**********"
click at [571, 344] on button "Importer" at bounding box center [578, 343] width 50 height 19
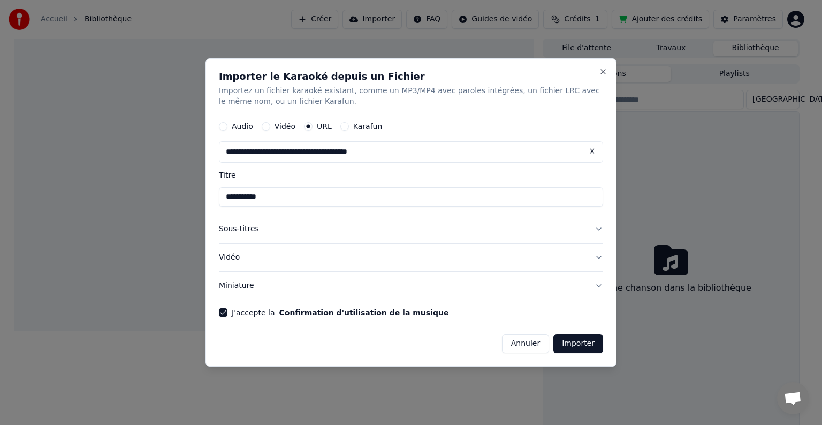
click at [571, 344] on button "Importer" at bounding box center [578, 343] width 50 height 19
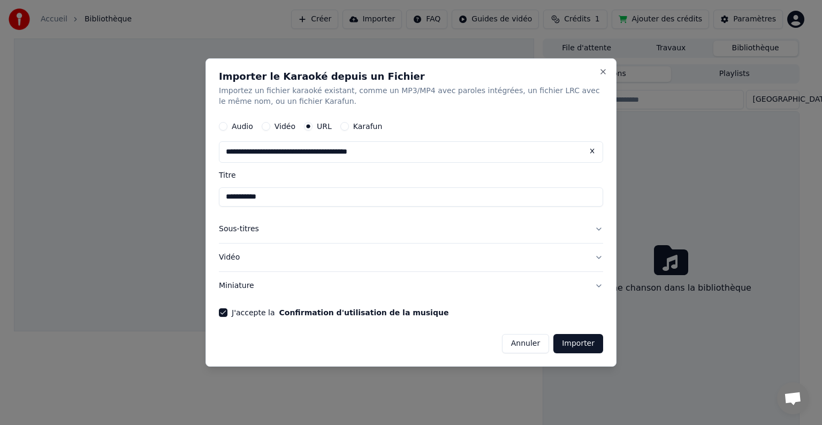
click at [571, 344] on button "Importer" at bounding box center [578, 343] width 50 height 19
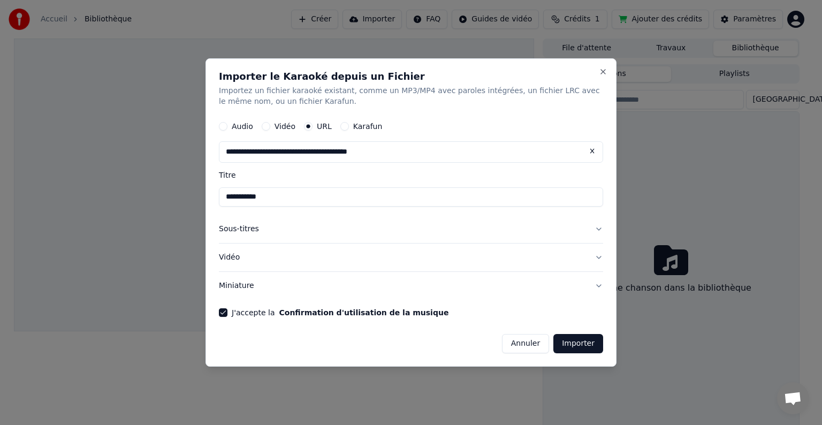
click at [571, 344] on button "Importer" at bounding box center [578, 343] width 50 height 19
click at [588, 348] on button "Importer" at bounding box center [578, 343] width 50 height 19
click at [576, 342] on button "Importer" at bounding box center [578, 343] width 50 height 19
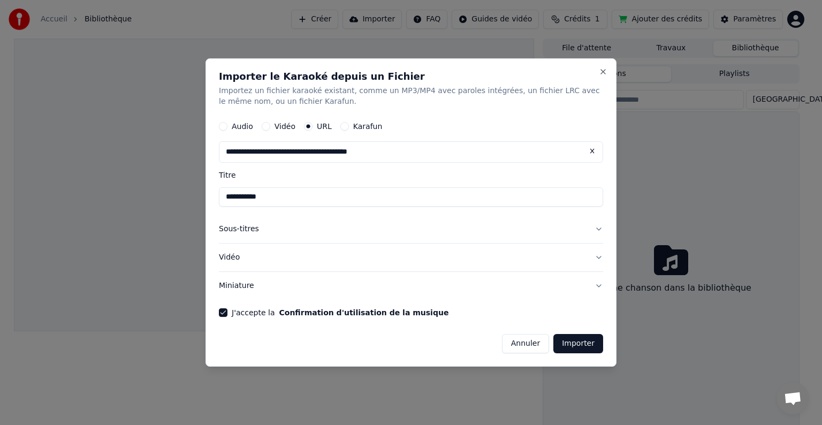
click at [576, 342] on button "Importer" at bounding box center [578, 343] width 50 height 19
click at [582, 340] on button "Importer" at bounding box center [578, 343] width 50 height 19
click at [358, 130] on label "Karafun" at bounding box center [367, 126] width 29 height 7
click at [349, 131] on button "Karafun" at bounding box center [344, 126] width 9 height 9
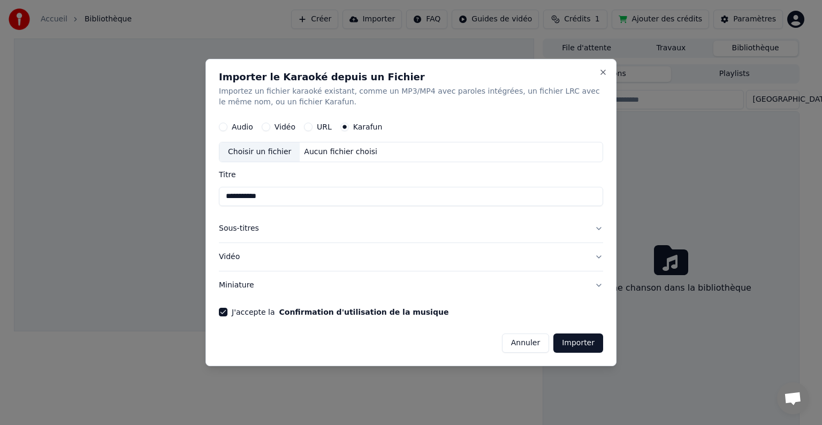
click at [323, 128] on label "URL" at bounding box center [324, 126] width 15 height 7
click at [312, 128] on button "URL" at bounding box center [308, 127] width 9 height 9
click at [593, 155] on button "button" at bounding box center [592, 150] width 21 height 19
type input "**********"
click at [576, 343] on button "Importer" at bounding box center [578, 343] width 50 height 19
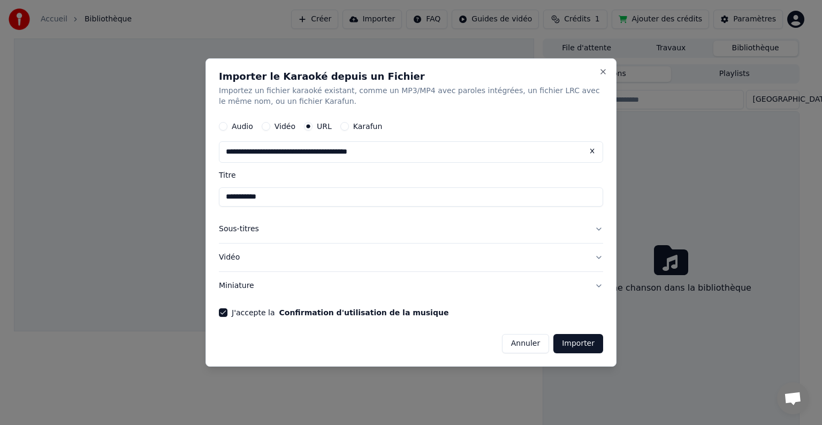
click at [576, 343] on button "Importer" at bounding box center [578, 343] width 50 height 19
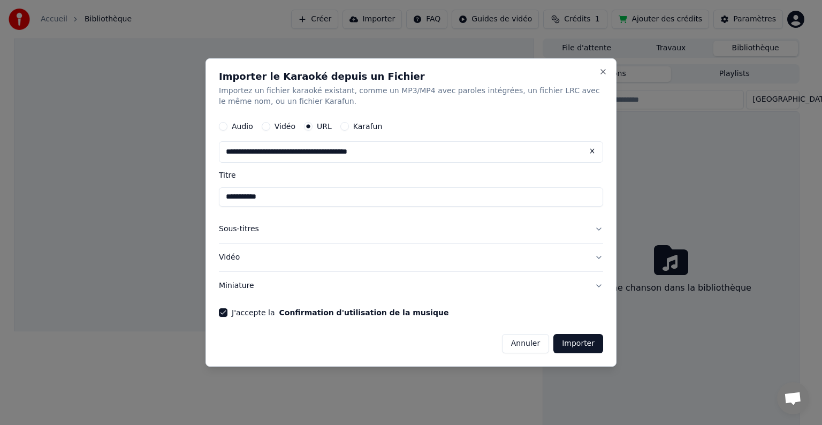
click at [608, 69] on div "**********" at bounding box center [410, 212] width 411 height 308
click at [606, 70] on button "Close" at bounding box center [603, 71] width 9 height 9
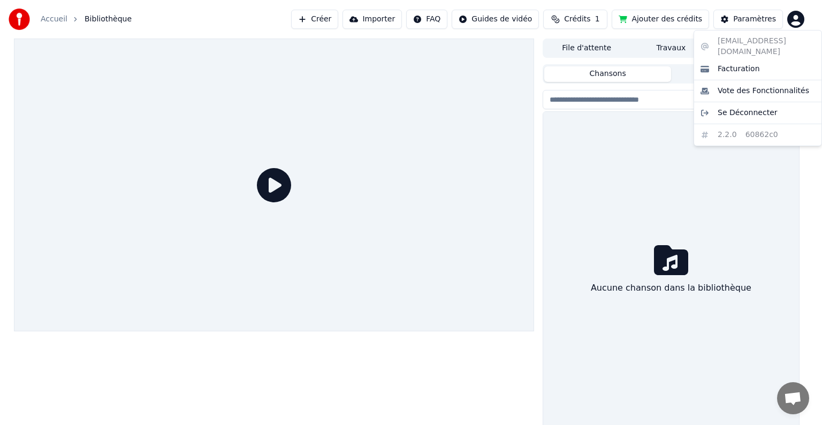
click at [798, 18] on html "Accueil Bibliothèque Créer Importer FAQ Guides de vidéo Crédits 1 Ajouter des c…" at bounding box center [411, 212] width 822 height 425
click at [786, 86] on span "Vote des Fonctionnalités" at bounding box center [762, 91] width 91 height 11
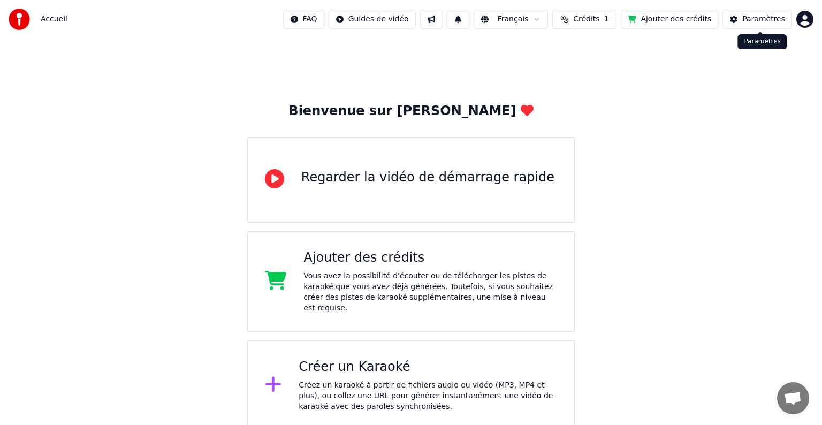
click at [791, 17] on button "Paramètres" at bounding box center [757, 19] width 70 height 19
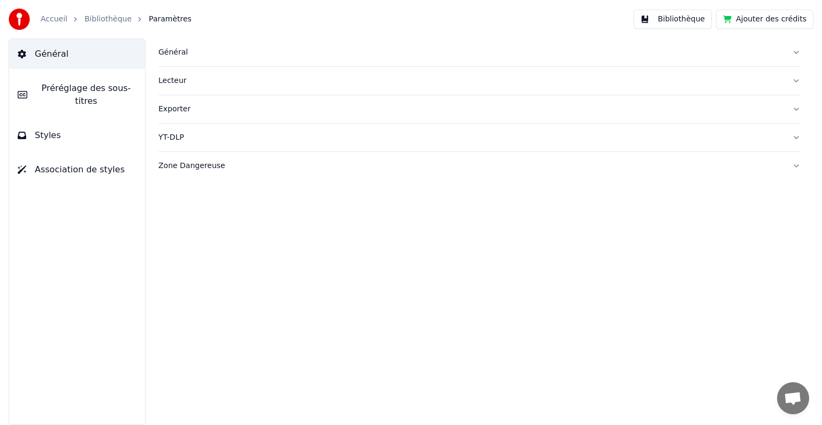
click at [791, 17] on button "Ajouter des crédits" at bounding box center [764, 19] width 97 height 19
click at [105, 96] on button "Préréglage des sous-titres" at bounding box center [77, 94] width 136 height 43
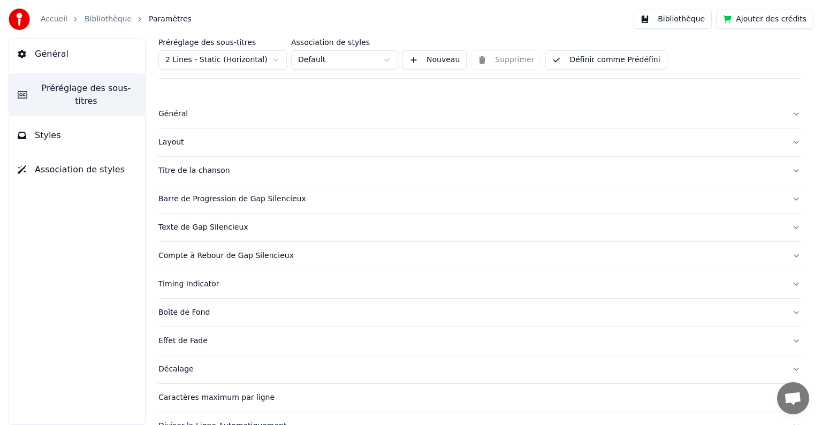
click at [109, 120] on button "Styles" at bounding box center [77, 135] width 136 height 30
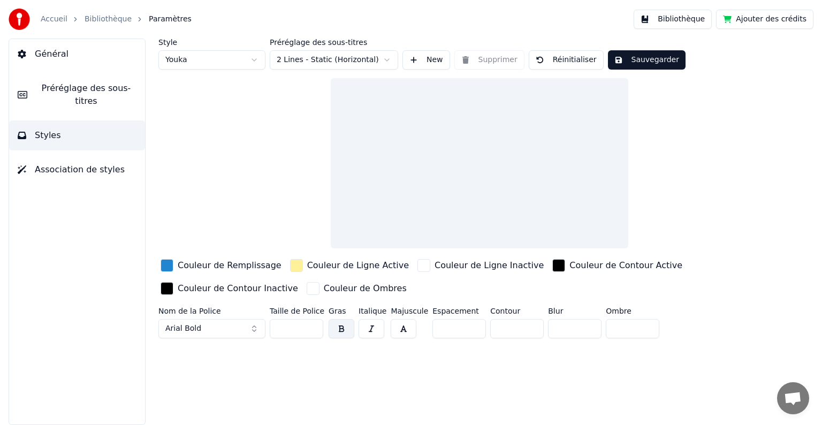
click at [121, 164] on button "Association de styles" at bounding box center [77, 170] width 136 height 30
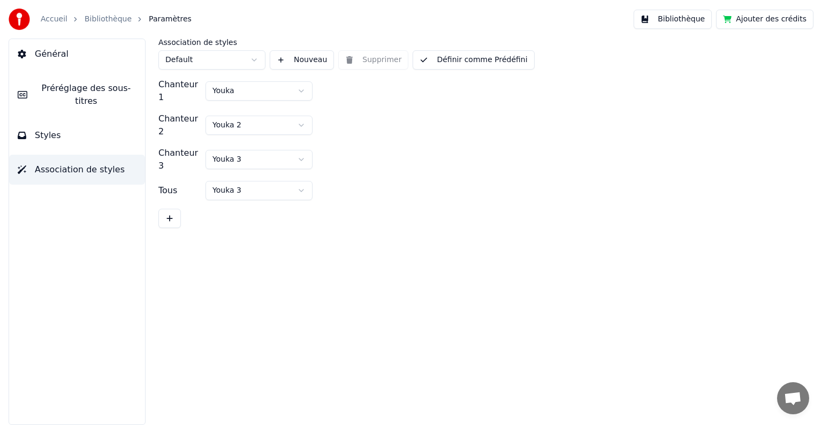
click at [66, 43] on button "Général" at bounding box center [77, 54] width 136 height 30
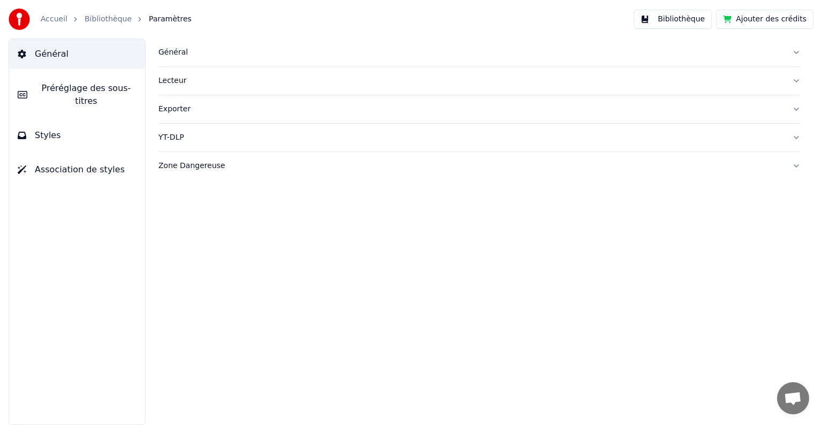
click at [698, 24] on button "Bibliothèque" at bounding box center [672, 19] width 78 height 19
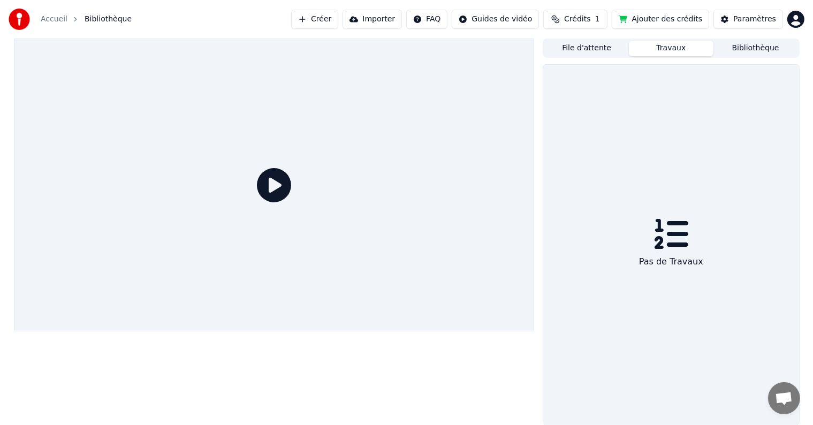
click at [668, 52] on button "Travaux" at bounding box center [671, 49] width 85 height 16
click at [686, 241] on icon at bounding box center [671, 234] width 34 height 34
click at [584, 47] on button "File d'attente" at bounding box center [586, 49] width 85 height 16
click at [658, 52] on button "Travaux" at bounding box center [671, 49] width 85 height 16
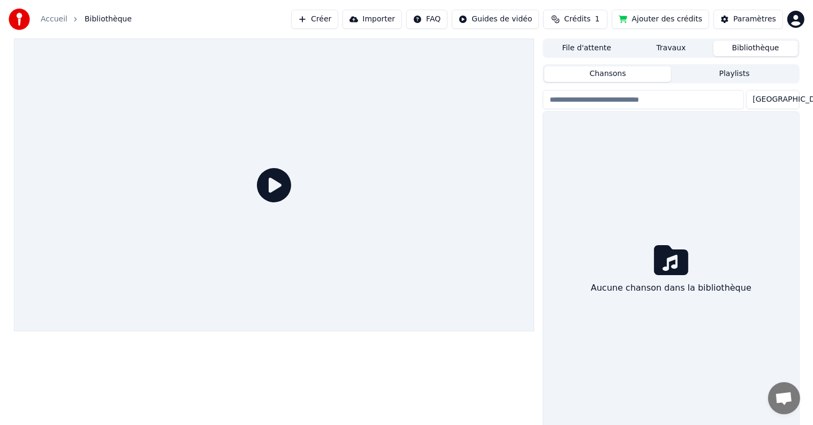
click at [777, 48] on button "Bibliothèque" at bounding box center [755, 49] width 85 height 16
click at [644, 99] on input "search" at bounding box center [642, 99] width 201 height 19
click at [669, 100] on input "search" at bounding box center [642, 99] width 201 height 19
paste input "**********"
type input "**********"
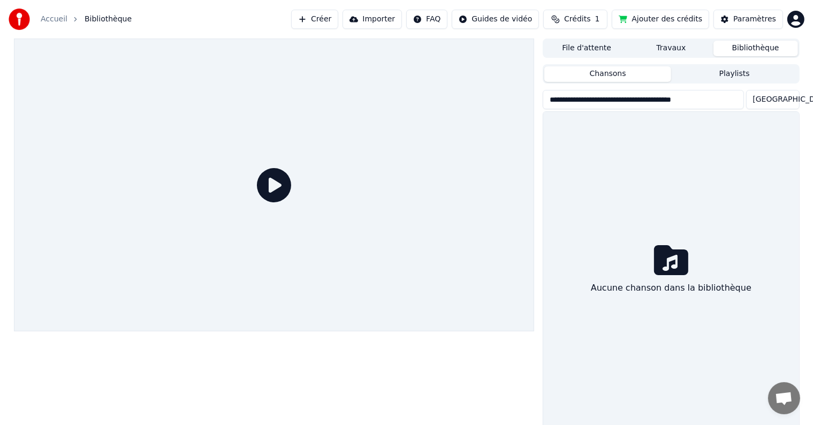
click at [400, 21] on button "Importer" at bounding box center [371, 19] width 59 height 19
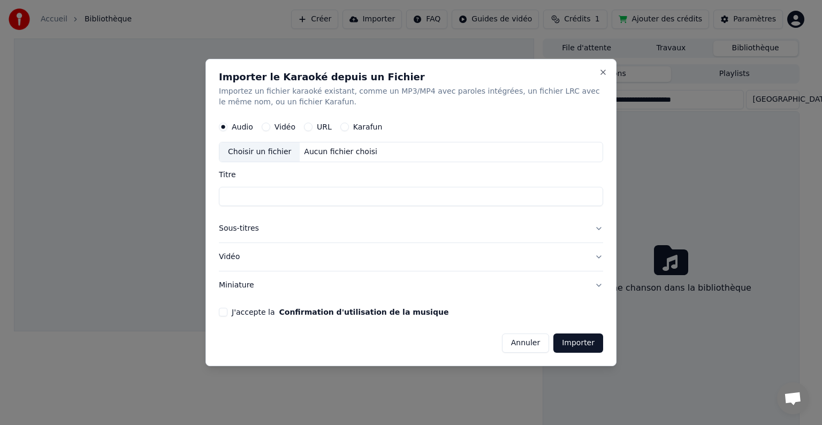
click at [322, 126] on label "URL" at bounding box center [324, 126] width 15 height 7
click at [312, 126] on button "URL" at bounding box center [308, 127] width 9 height 9
click at [321, 152] on input "text" at bounding box center [411, 151] width 384 height 21
paste input "**********"
type input "**********"
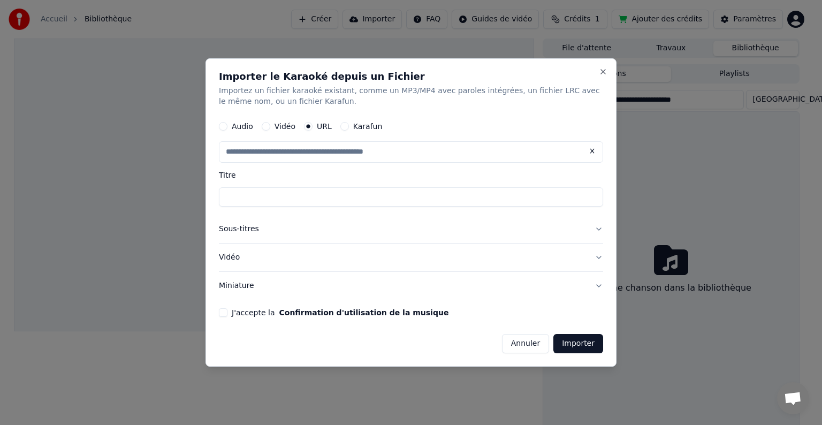
click at [347, 195] on input "Titre" at bounding box center [411, 196] width 384 height 19
click at [351, 150] on input "text" at bounding box center [411, 151] width 384 height 21
paste input "**********"
type input "**********"
click at [571, 342] on button "Importer" at bounding box center [578, 343] width 50 height 19
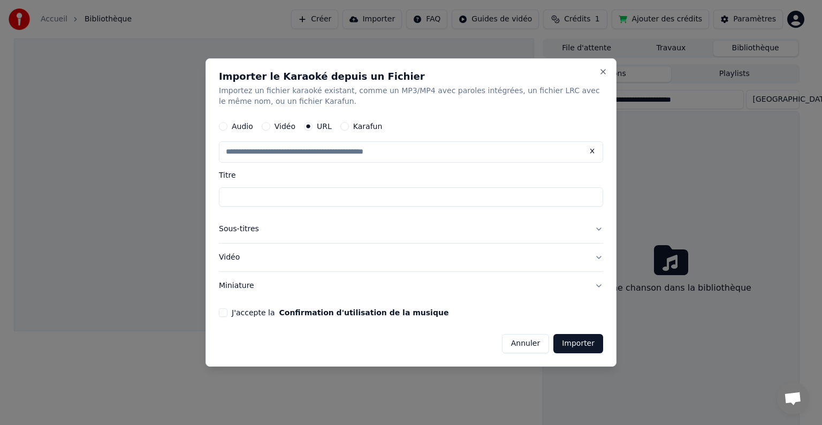
type input "**********"
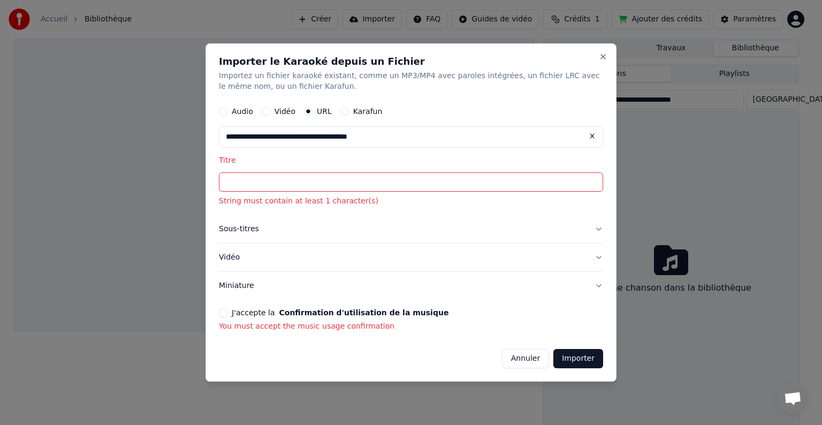
click at [394, 184] on input "Titre" at bounding box center [411, 181] width 384 height 19
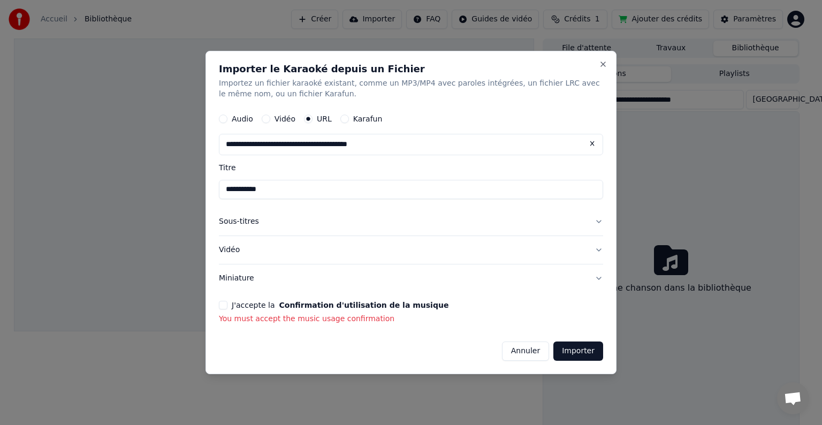
type input "**********"
click at [227, 302] on button "J'accepte la Confirmation d'utilisation de la musique" at bounding box center [223, 305] width 9 height 9
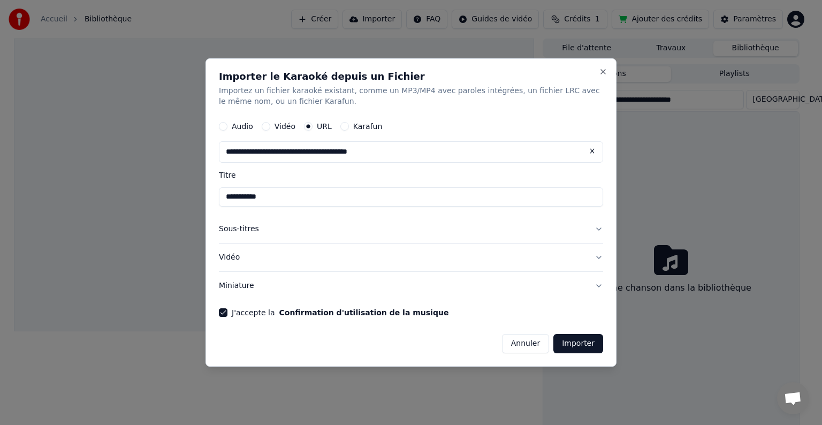
click at [580, 342] on button "Importer" at bounding box center [578, 343] width 50 height 19
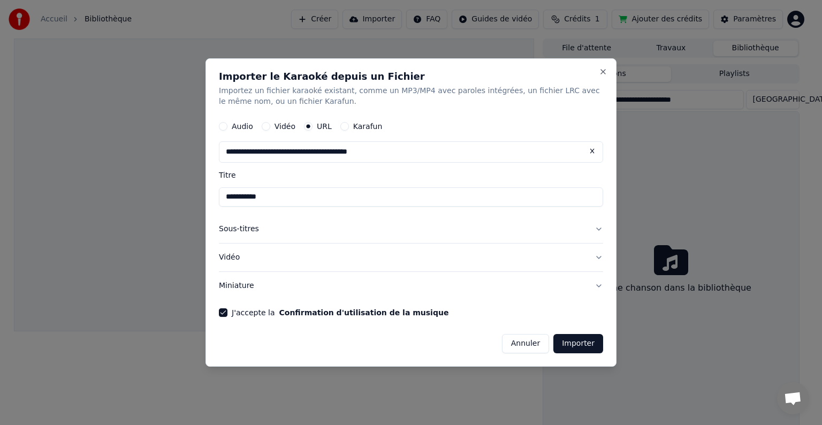
click at [580, 342] on button "Importer" at bounding box center [578, 343] width 50 height 19
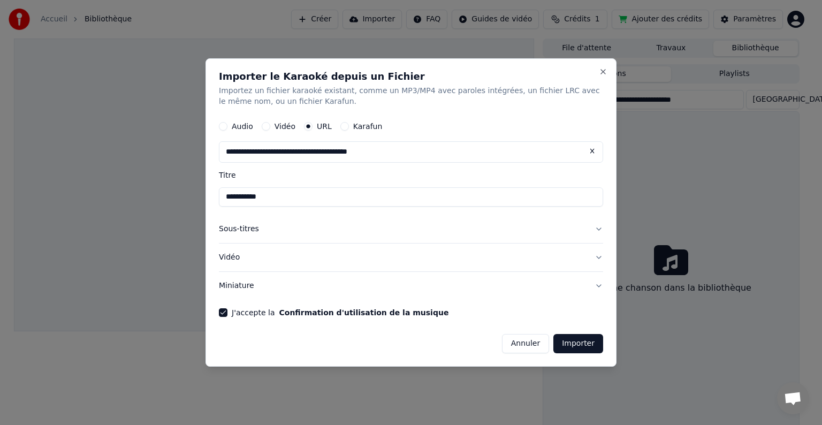
click at [580, 342] on button "Importer" at bounding box center [578, 343] width 50 height 19
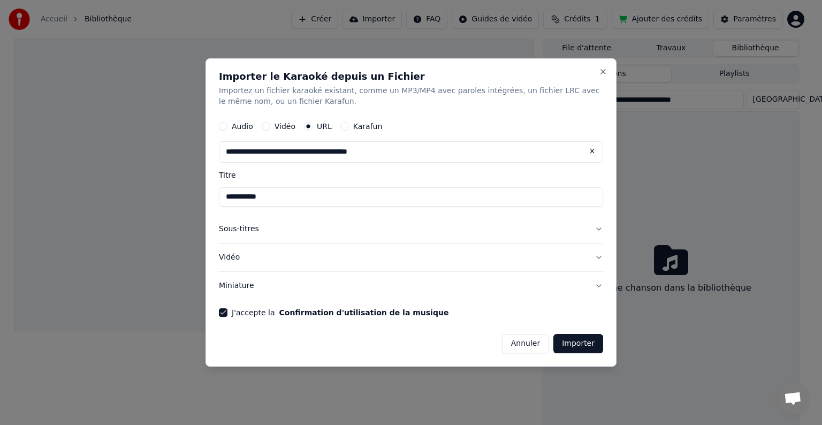
click at [580, 342] on button "Importer" at bounding box center [578, 343] width 50 height 19
click at [596, 257] on button "Vidéo" at bounding box center [411, 257] width 384 height 28
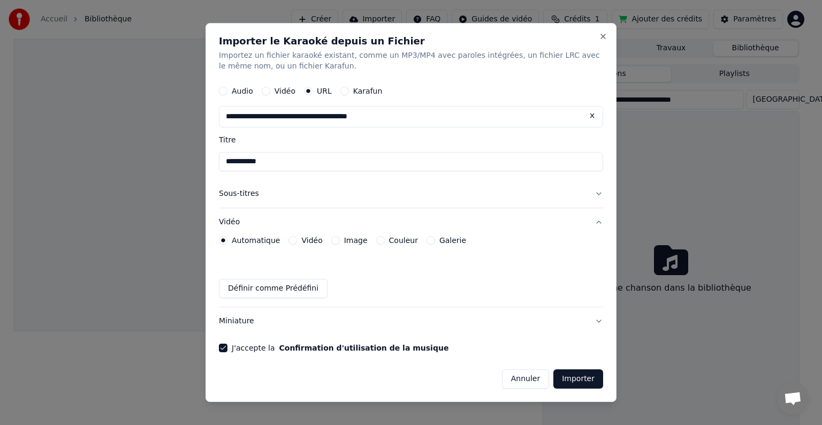
click at [312, 292] on button "Définir comme Prédéfini" at bounding box center [273, 288] width 109 height 19
click at [291, 241] on button "Vidéo" at bounding box center [292, 240] width 9 height 9
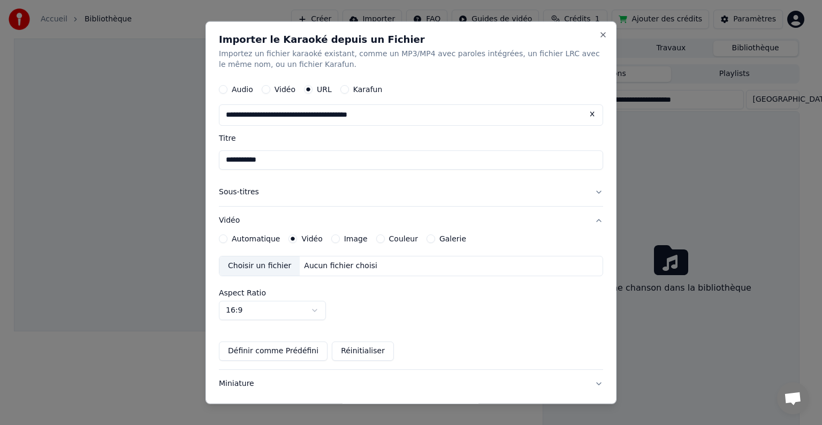
click at [339, 243] on div "Automatique Vidéo Image Couleur Galerie Choisir un fichier Aucun fichier choisi…" at bounding box center [411, 297] width 384 height 126
click at [337, 238] on div "Image" at bounding box center [349, 238] width 36 height 9
click at [332, 239] on button "Image" at bounding box center [335, 238] width 9 height 9
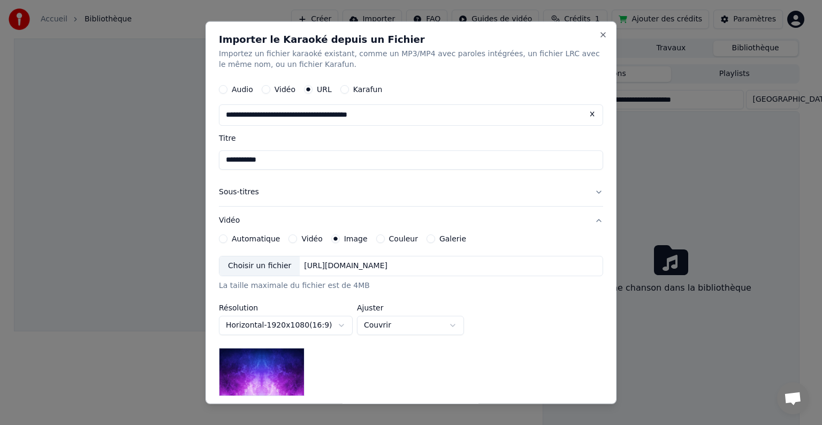
click at [378, 240] on div "Couleur" at bounding box center [397, 238] width 42 height 9
click at [378, 239] on div "Couleur" at bounding box center [397, 238] width 42 height 9
click at [363, 234] on div "Automatique Vidéo Image Couleur Galerie" at bounding box center [342, 238] width 247 height 9
click at [395, 235] on label "Couleur" at bounding box center [403, 238] width 29 height 7
click at [385, 235] on button "Couleur" at bounding box center [380, 238] width 9 height 9
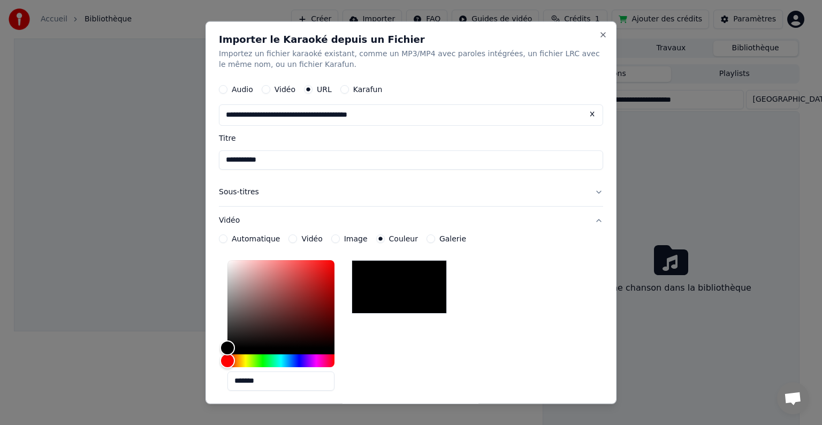
click at [440, 241] on label "Galerie" at bounding box center [452, 238] width 27 height 7
click at [435, 241] on button "Galerie" at bounding box center [430, 238] width 9 height 9
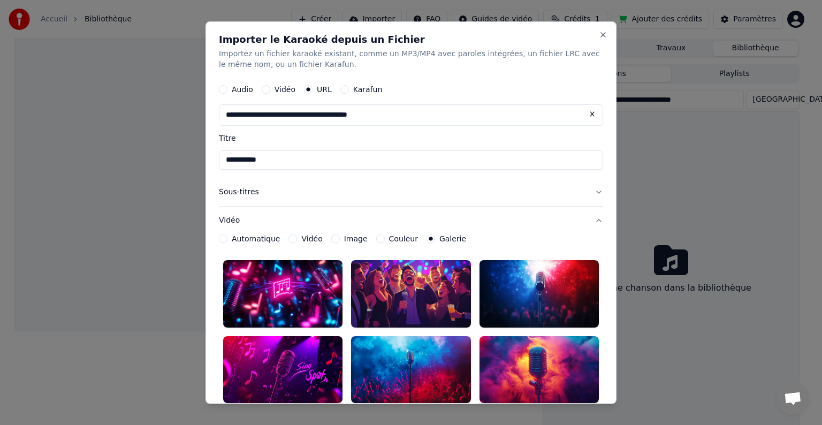
click at [230, 223] on button "Vidéo" at bounding box center [411, 221] width 384 height 28
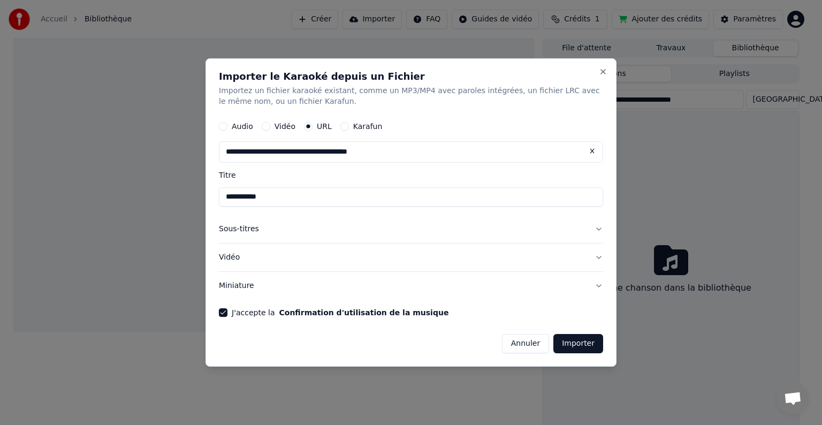
click at [232, 261] on button "Vidéo" at bounding box center [411, 257] width 384 height 28
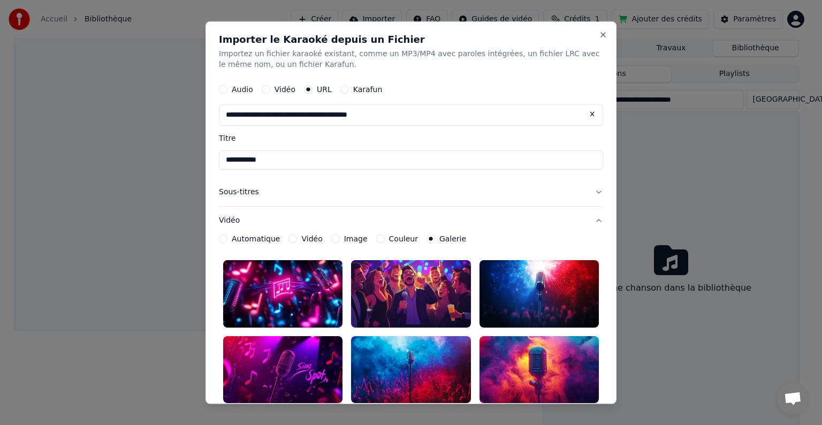
click at [241, 237] on label "Automatique" at bounding box center [256, 238] width 48 height 7
click at [227, 237] on button "Automatique" at bounding box center [223, 238] width 9 height 9
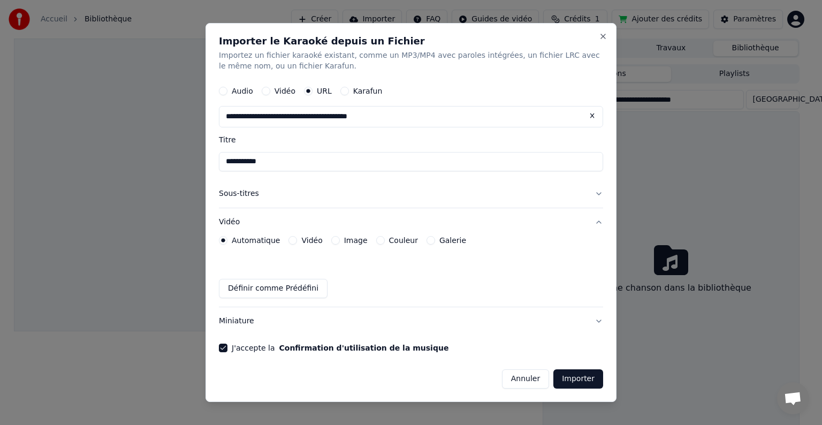
click at [569, 379] on button "Importer" at bounding box center [578, 378] width 50 height 19
click at [609, 36] on div "**********" at bounding box center [410, 212] width 411 height 379
click at [602, 35] on button "Close" at bounding box center [603, 36] width 9 height 9
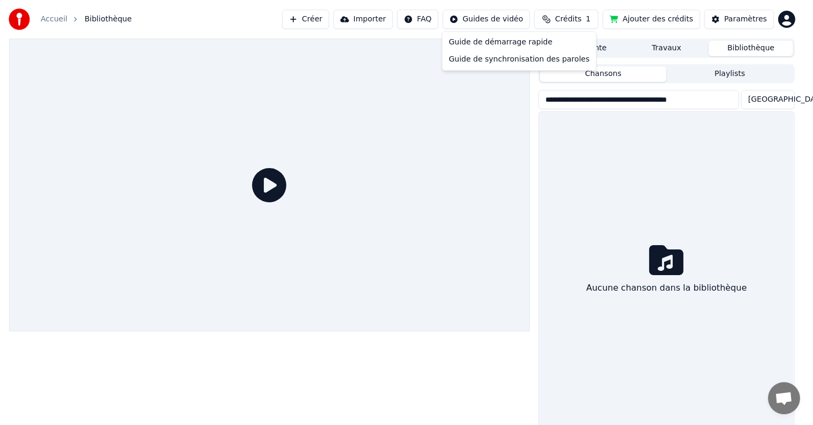
click at [510, 19] on html "**********" at bounding box center [406, 212] width 813 height 425
click at [412, 19] on html "**********" at bounding box center [411, 212] width 822 height 425
